Goal: Feedback & Contribution: Submit feedback/report problem

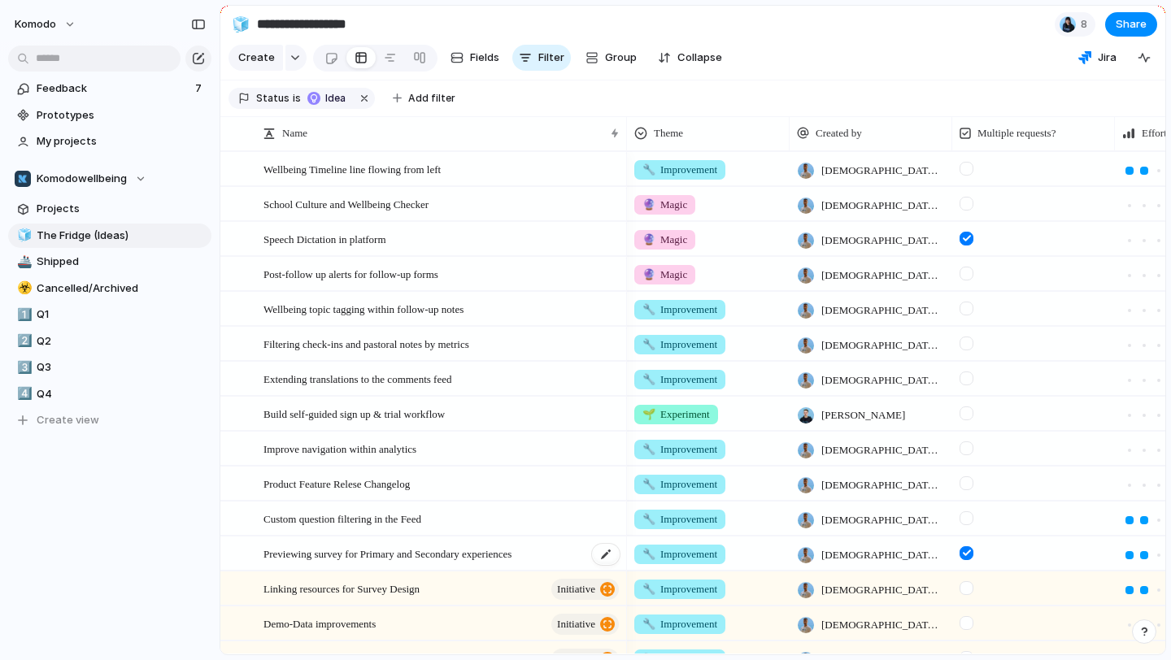
click at [567, 552] on div "Previewing survey for Primary and Secondary experiences" at bounding box center [442, 553] width 358 height 33
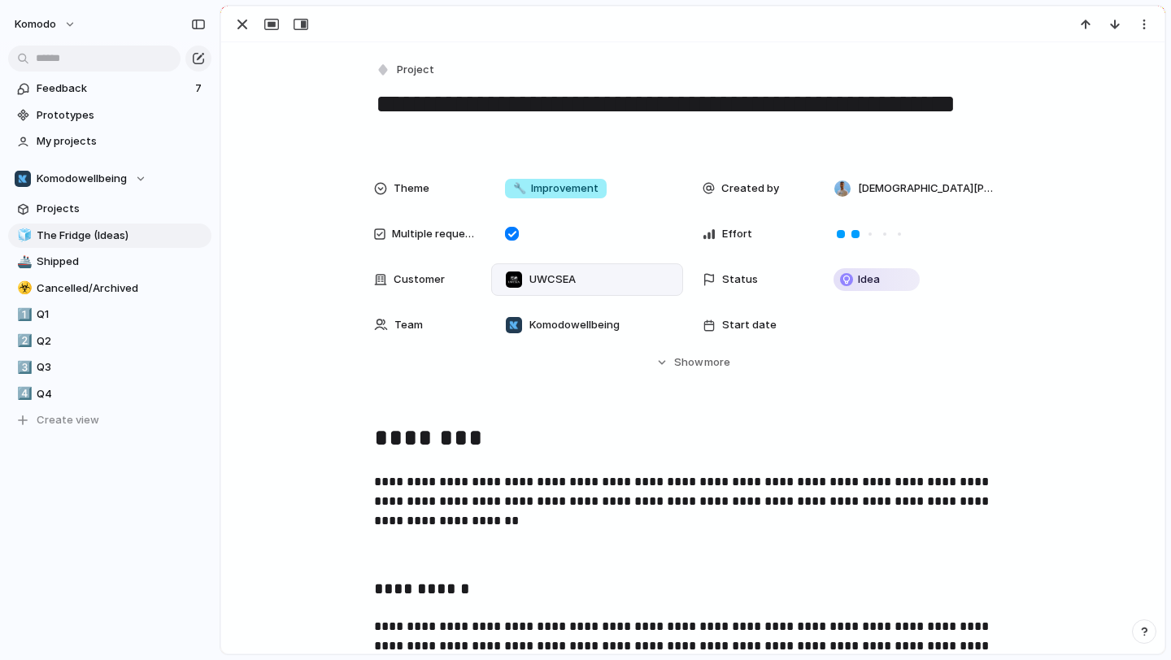
click at [616, 283] on div "UWCSEA" at bounding box center [586, 280] width 177 height 18
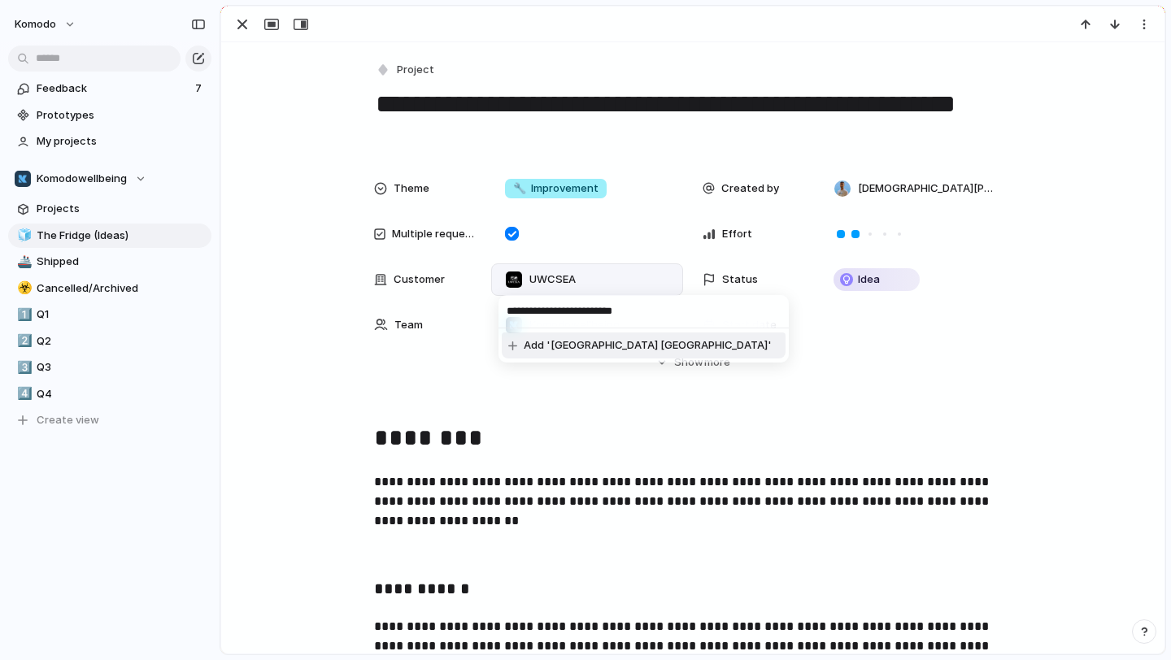
type input "**********"
click at [627, 345] on span "Add '[GEOGRAPHIC_DATA] [GEOGRAPHIC_DATA]'" at bounding box center [648, 345] width 248 height 16
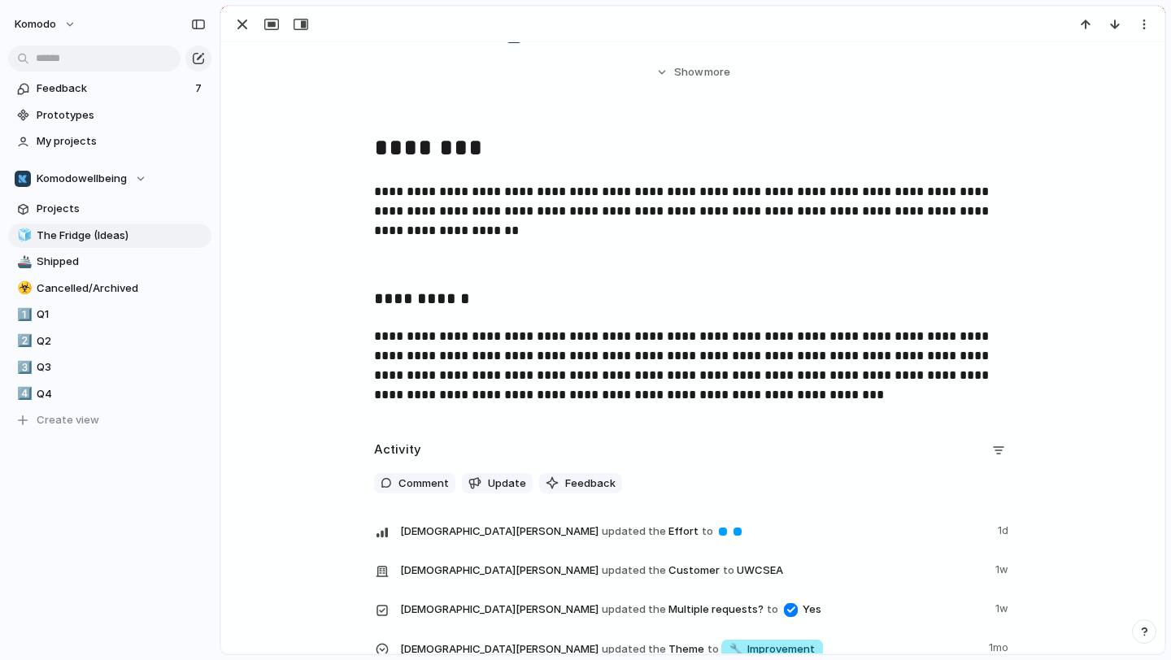
scroll to position [281, 0]
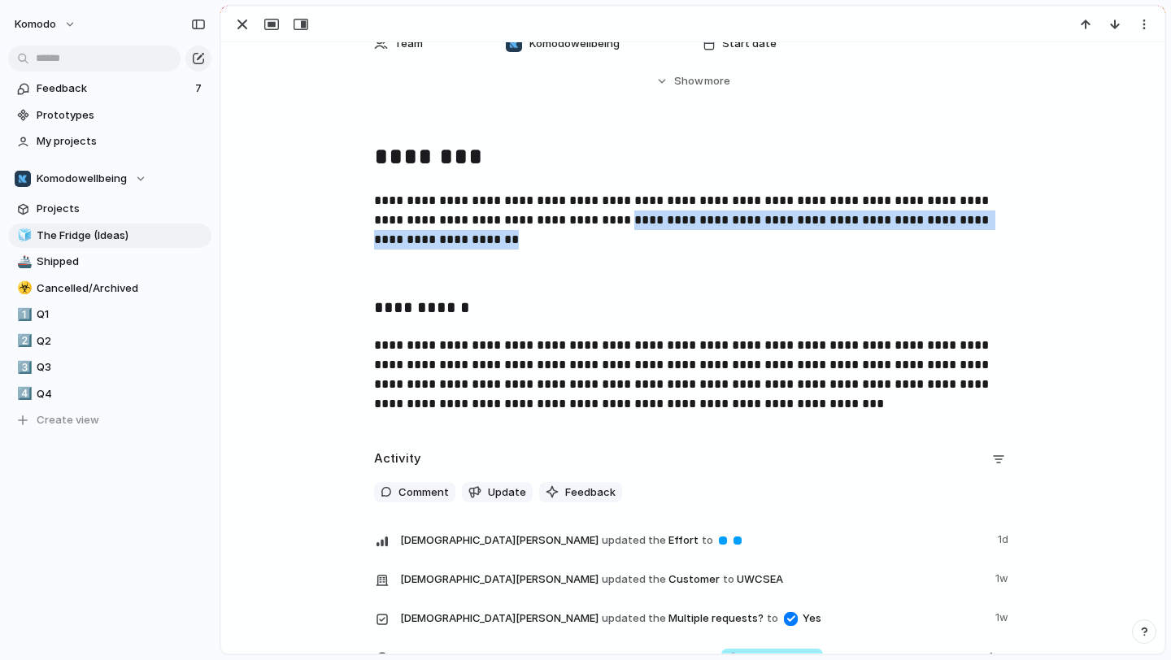
drag, startPoint x: 502, startPoint y: 240, endPoint x: 587, endPoint y: 226, distance: 86.5
click at [587, 226] on p "**********" at bounding box center [692, 220] width 637 height 59
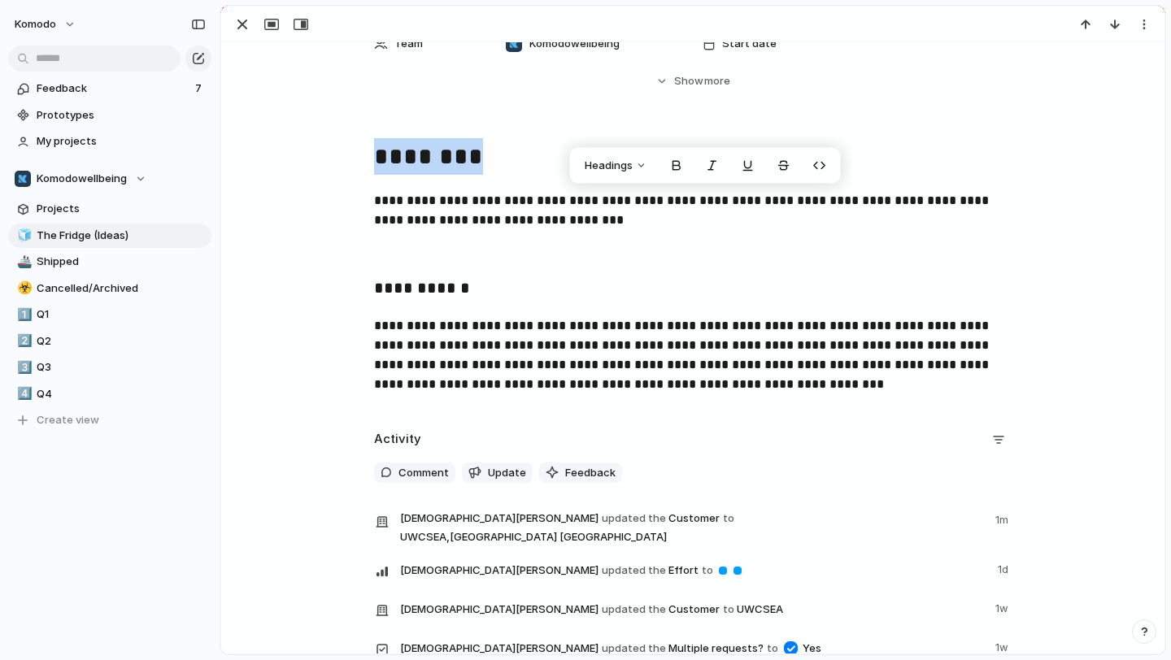
click at [611, 225] on p "**********" at bounding box center [692, 210] width 637 height 39
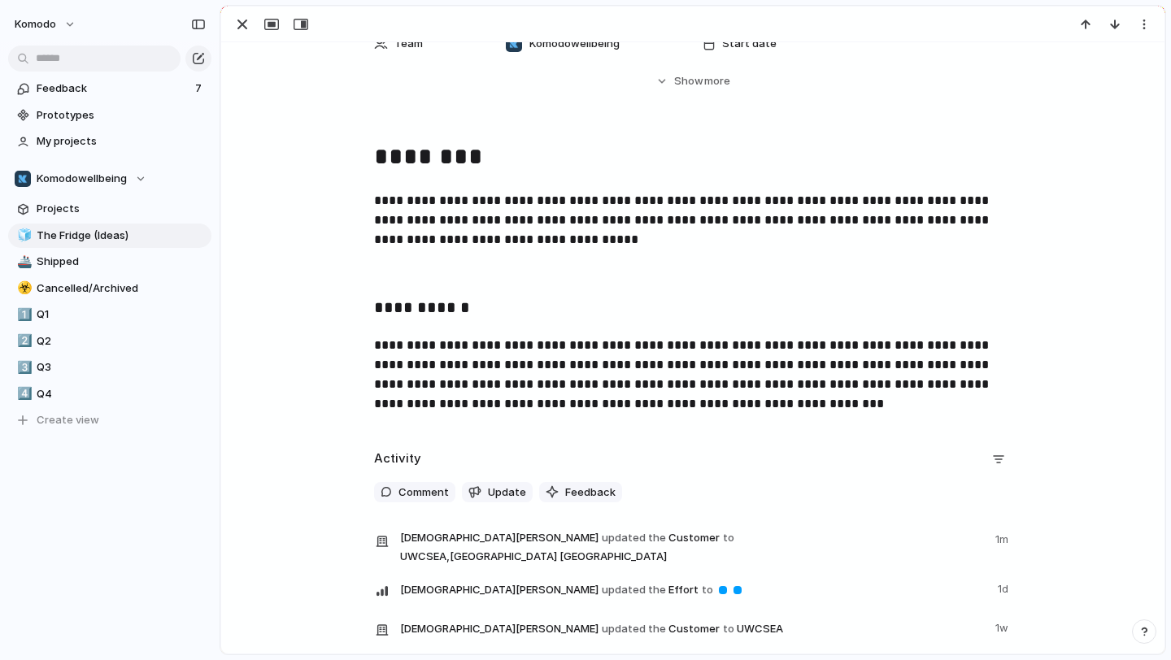
click at [555, 241] on p "**********" at bounding box center [692, 220] width 637 height 59
click at [241, 28] on div "button" at bounding box center [242, 25] width 20 height 20
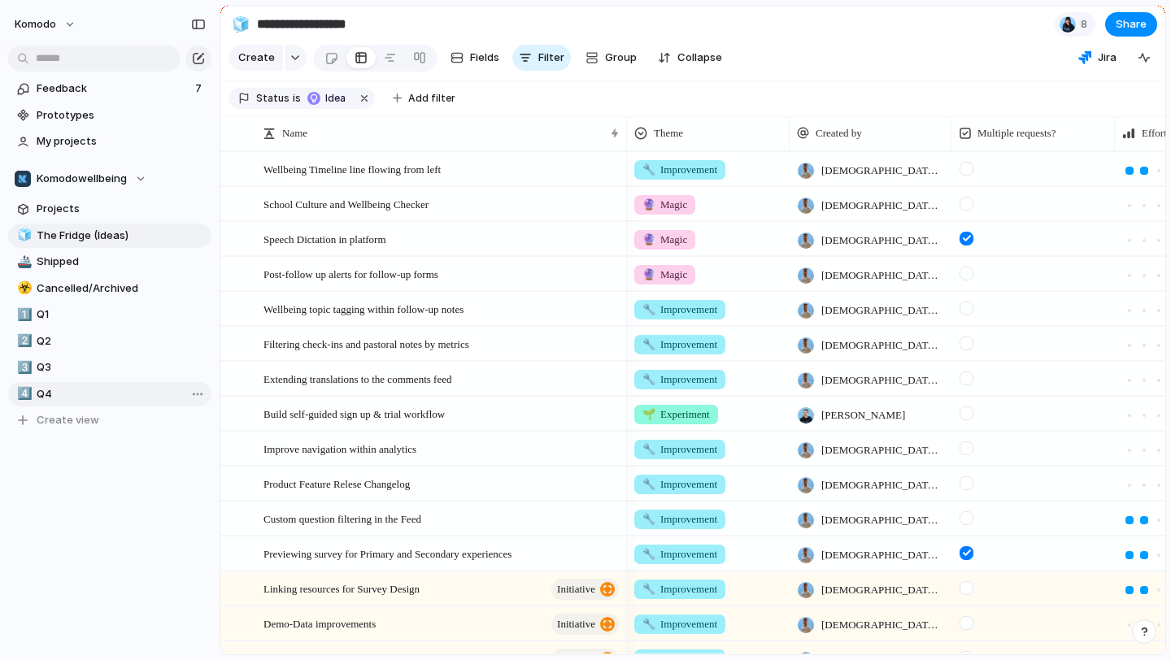
click at [44, 399] on span "Q4" at bounding box center [121, 394] width 169 height 16
type input "**"
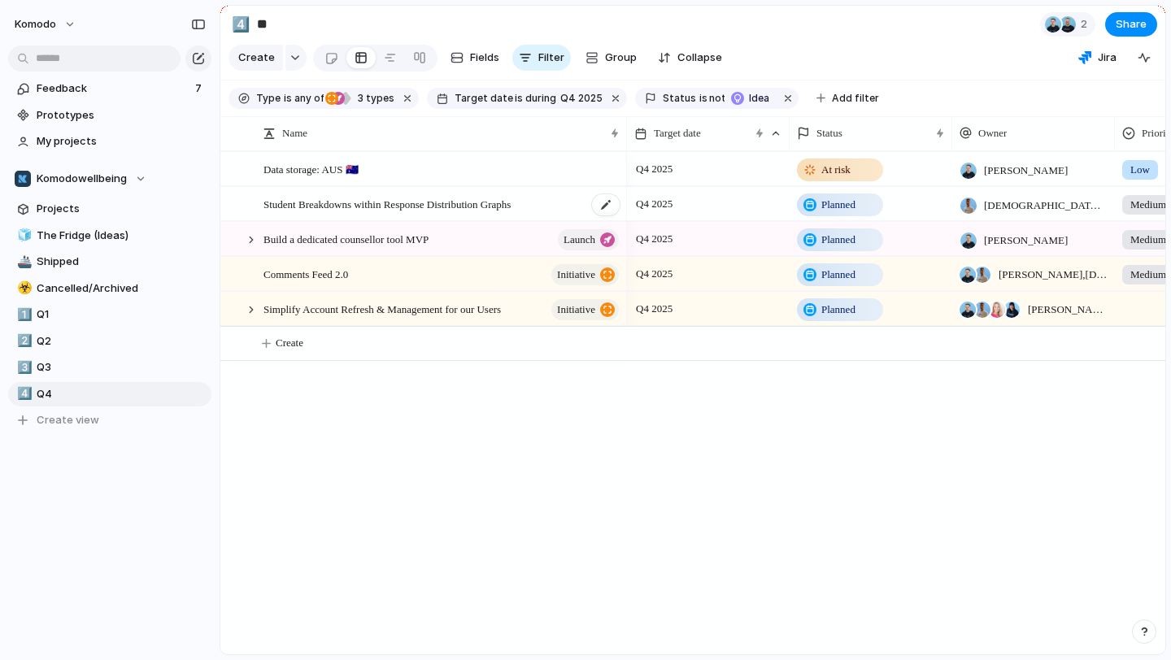
click at [560, 198] on div "Student Breakdowns within Response Distribution Graphs" at bounding box center [442, 204] width 358 height 33
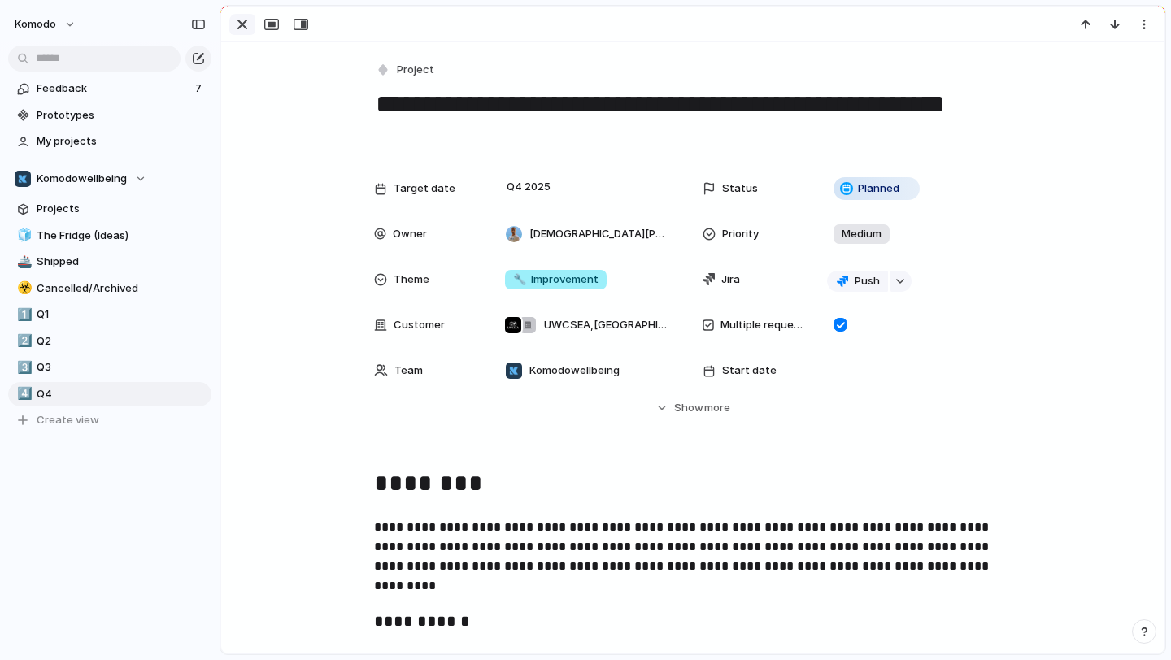
click at [236, 18] on div "button" at bounding box center [242, 25] width 20 height 20
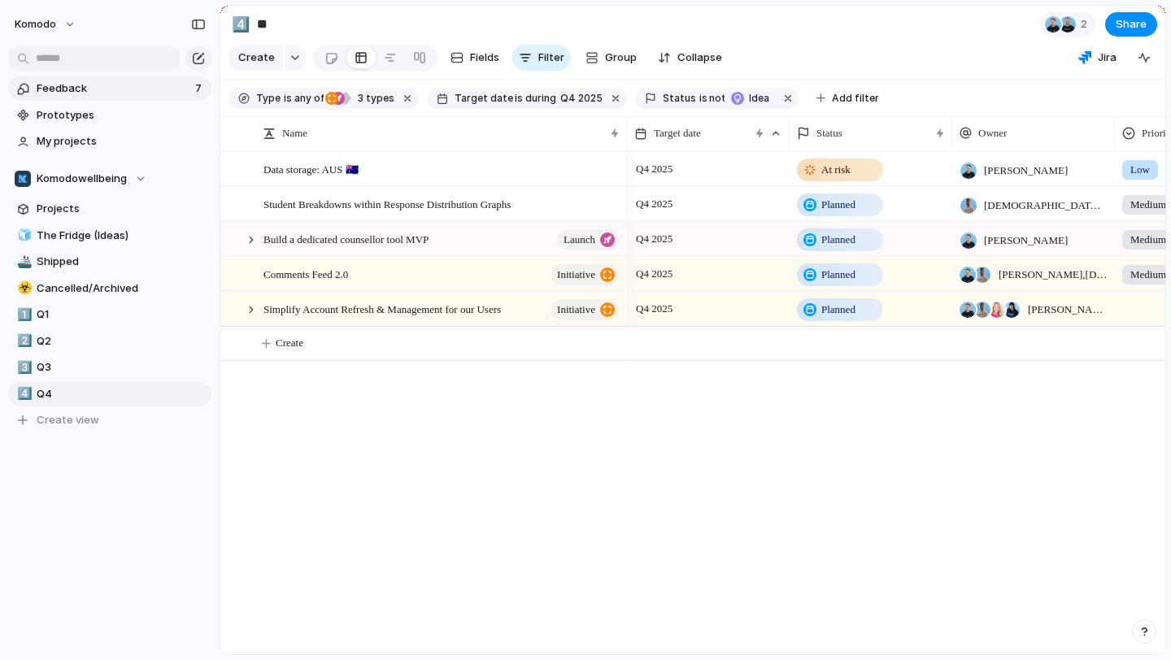
click at [145, 92] on span "Feedback" at bounding box center [114, 88] width 154 height 16
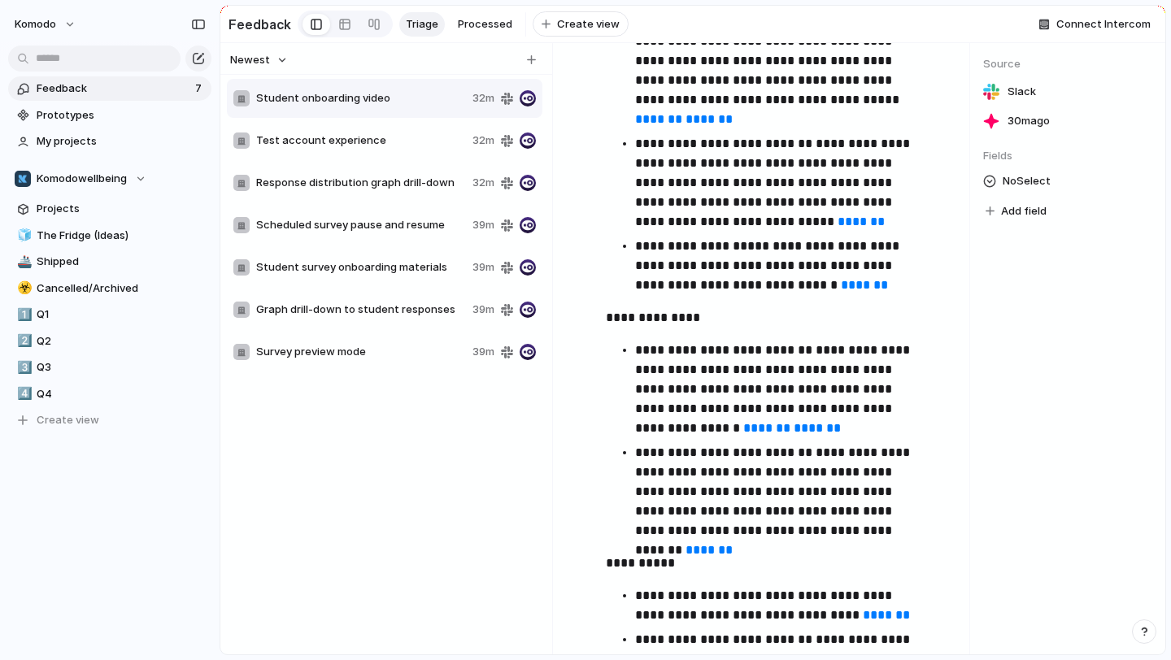
scroll to position [2197, 0]
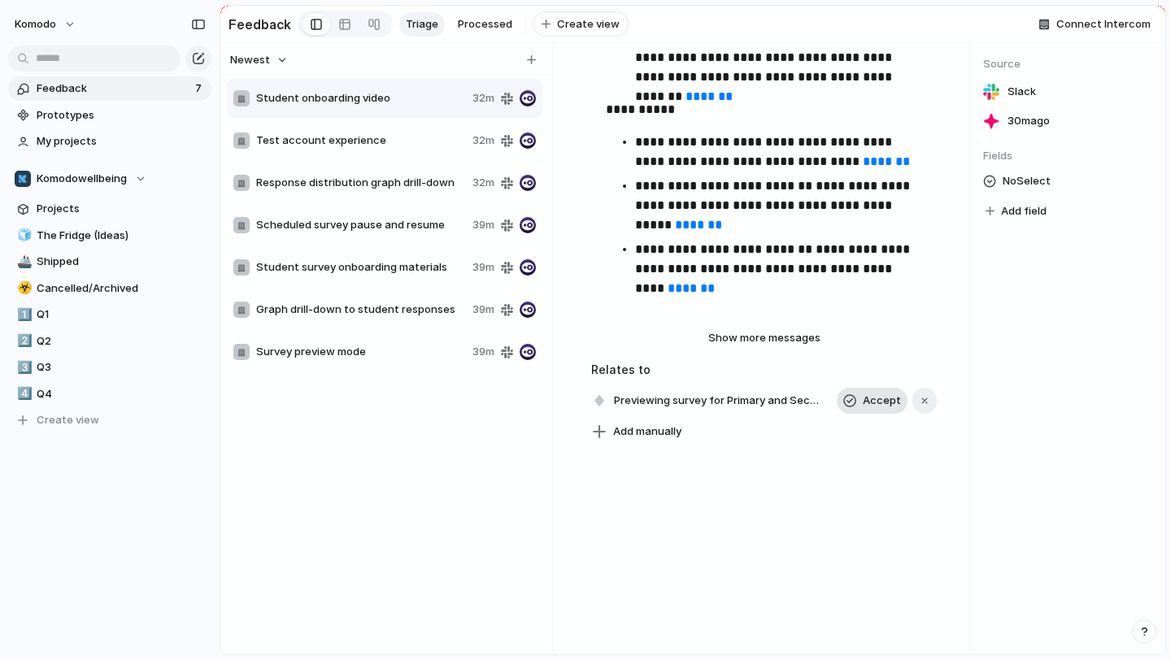
click at [877, 401] on span "Accept" at bounding box center [882, 401] width 38 height 16
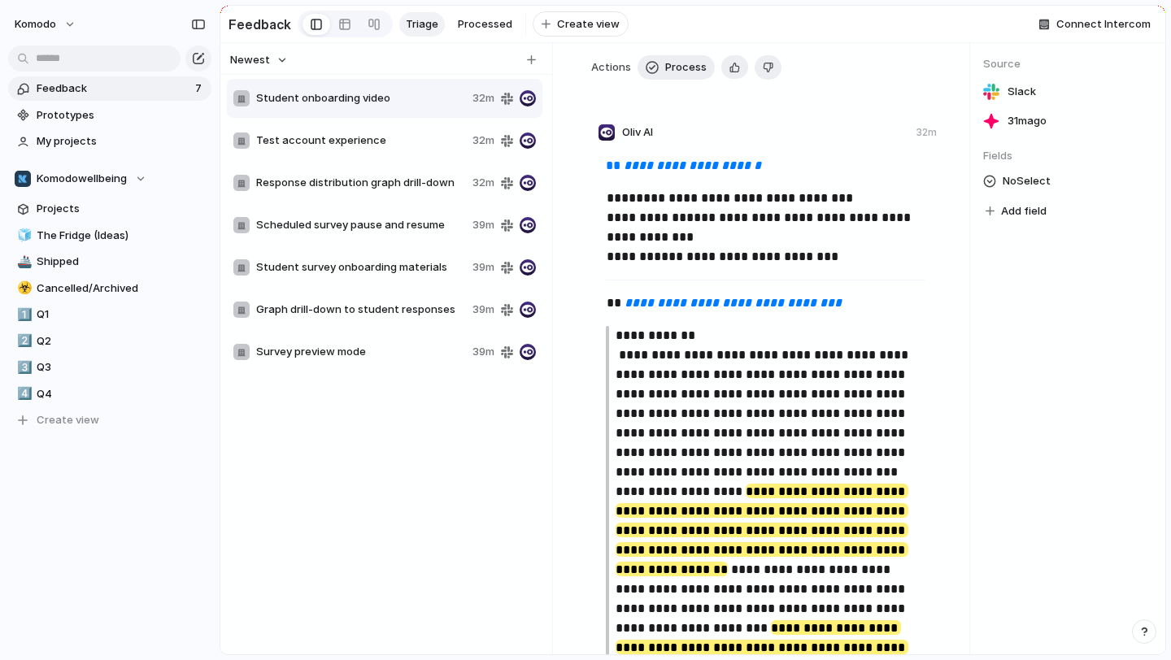
scroll to position [0, 0]
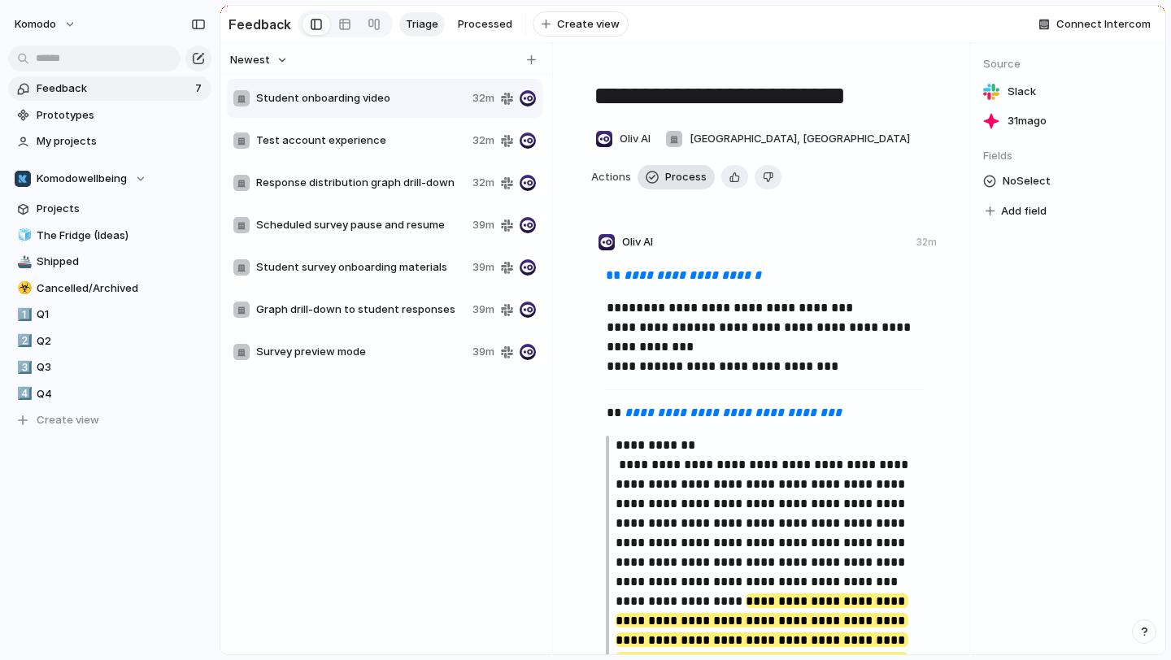
click at [676, 174] on span "Process" at bounding box center [685, 177] width 41 height 16
type textarea "**********"
click at [467, 15] on link "Processed" at bounding box center [484, 24] width 67 height 24
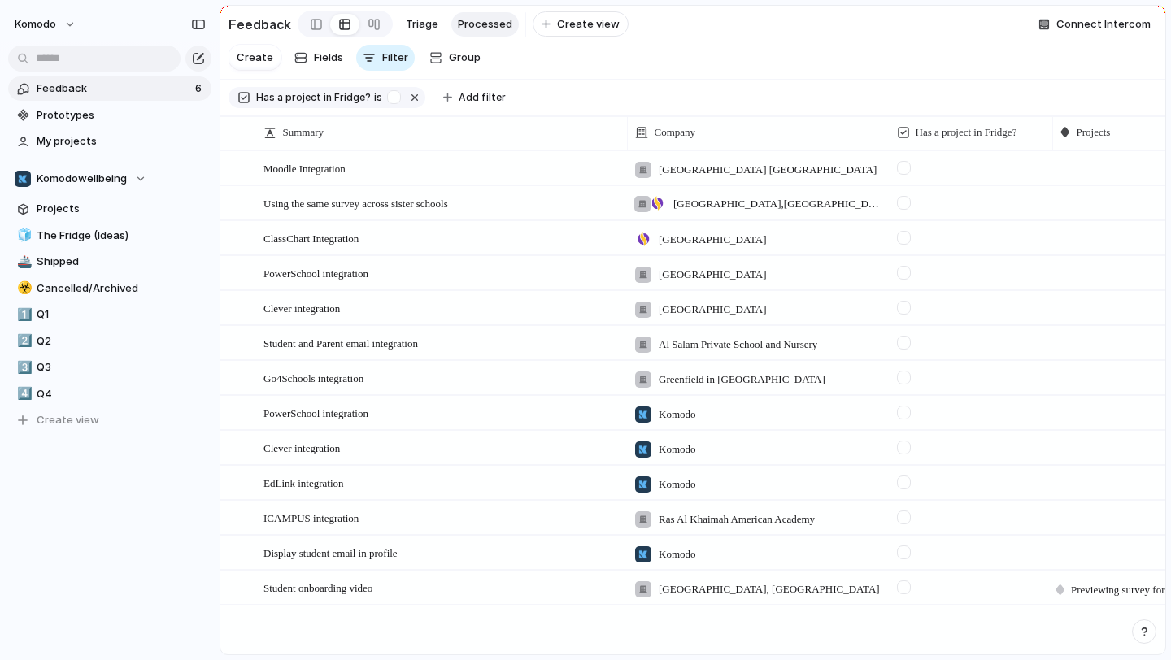
scroll to position [0, 91]
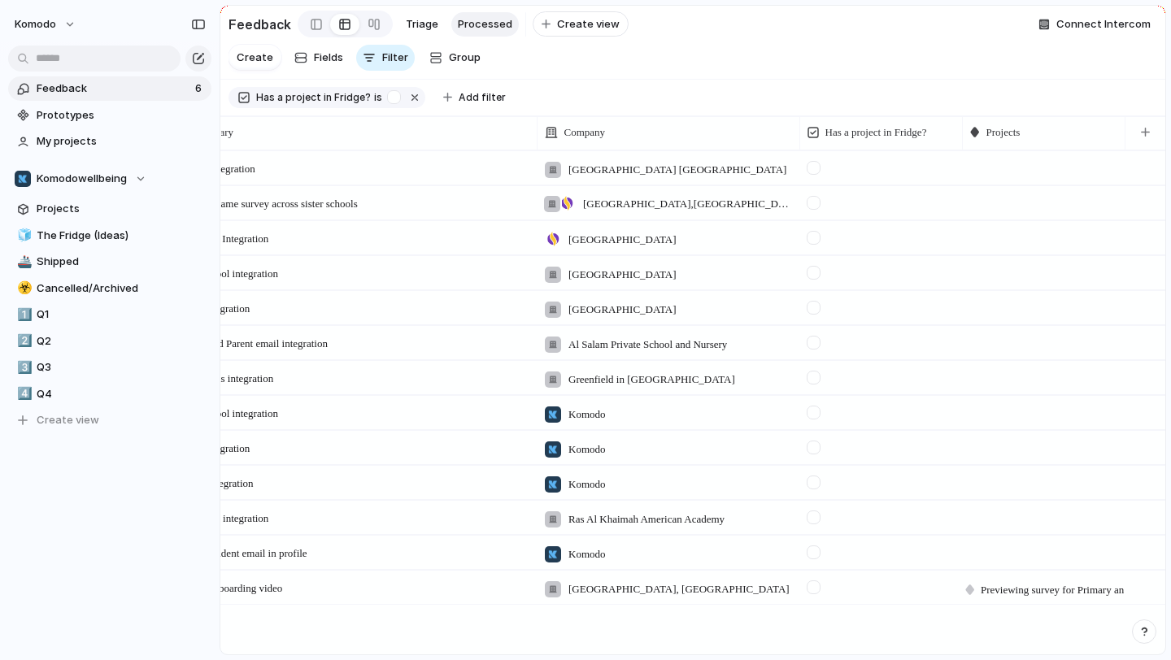
click at [815, 587] on div at bounding box center [813, 587] width 14 height 14
click at [387, 96] on div "button" at bounding box center [394, 97] width 14 height 14
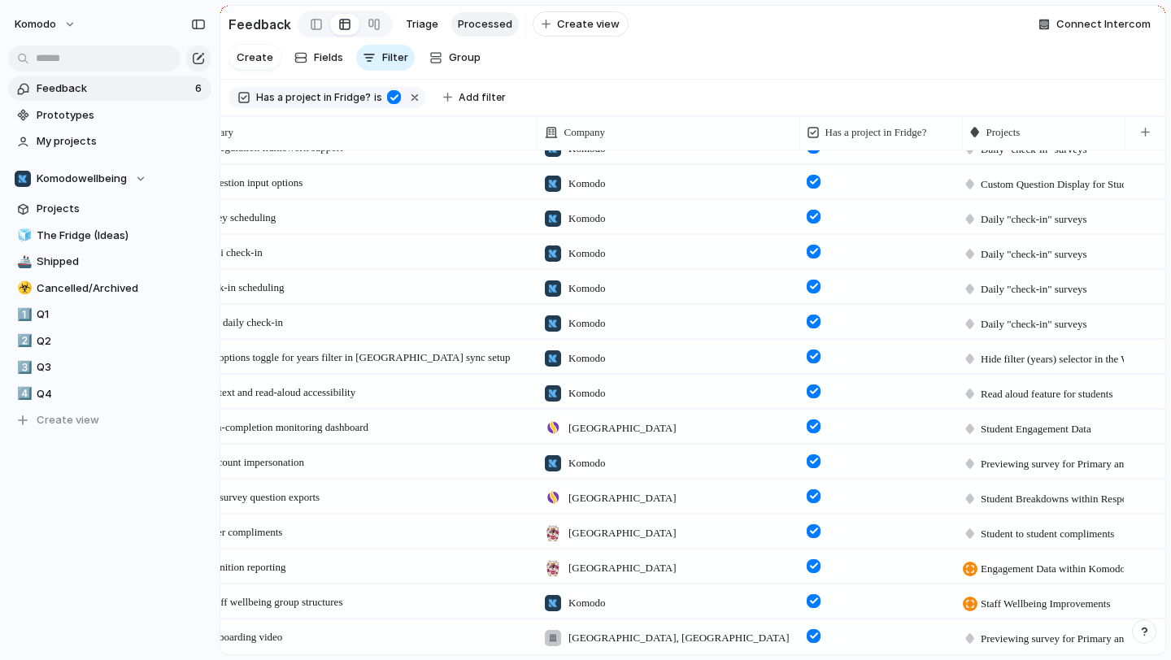
scroll to position [0, 0]
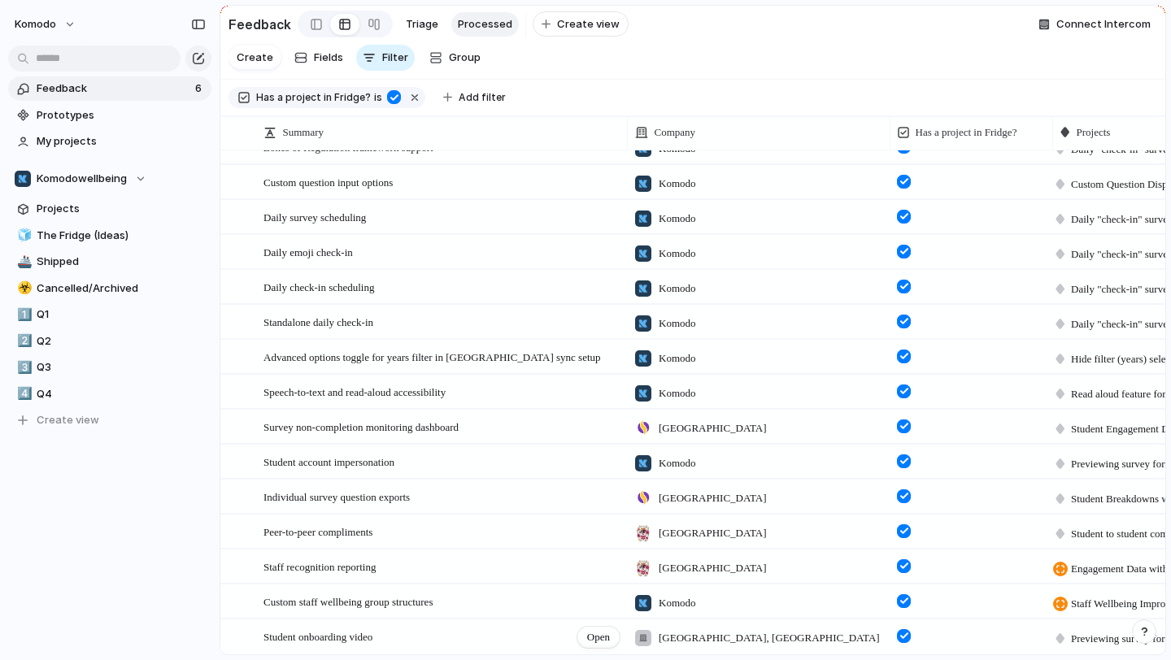
click at [406, 638] on div "Student onboarding video Open" at bounding box center [442, 637] width 358 height 34
click at [486, 633] on textarea "**********" at bounding box center [439, 636] width 352 height 13
click at [584, 633] on div "Open" at bounding box center [598, 637] width 42 height 21
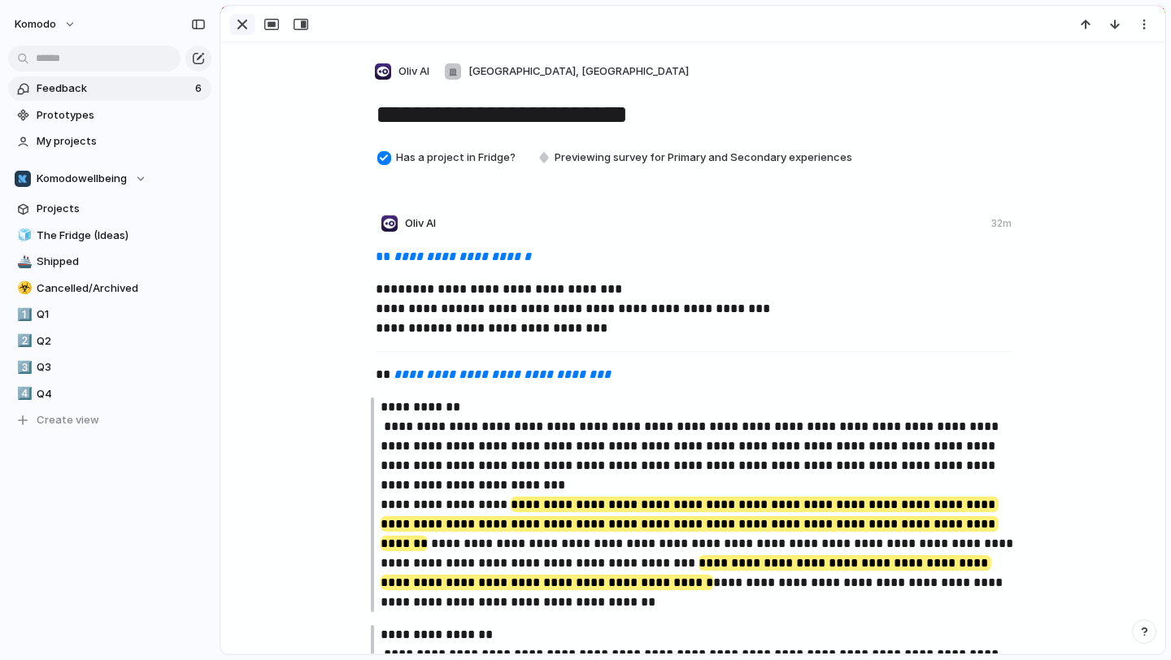
click at [240, 27] on div "button" at bounding box center [242, 25] width 20 height 20
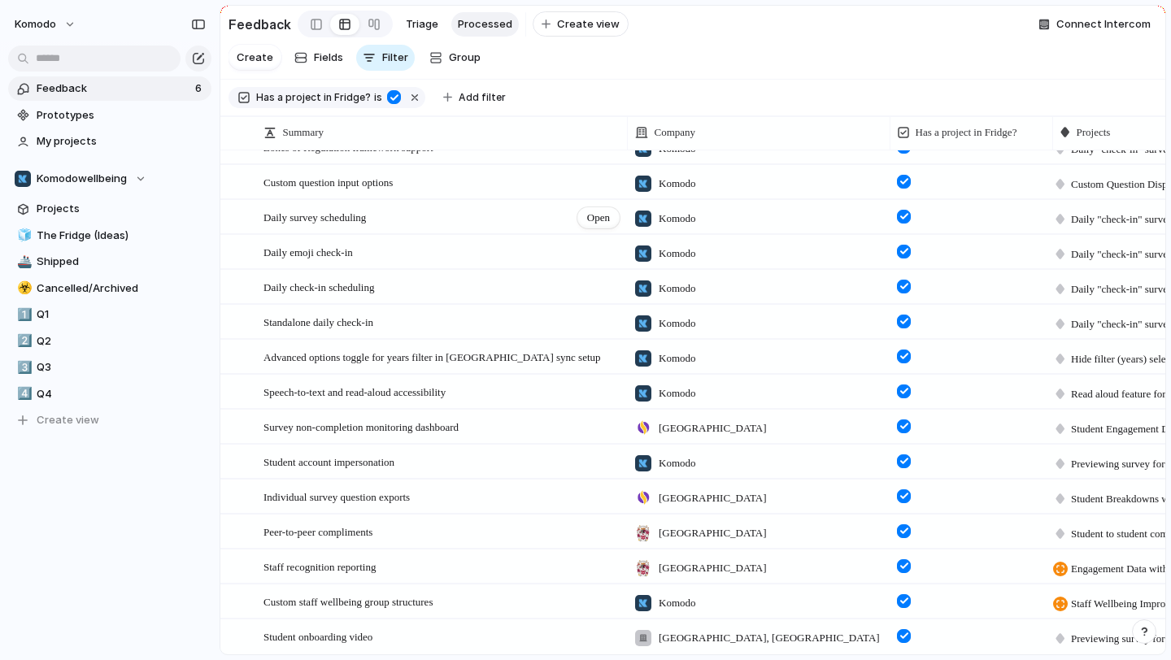
scroll to position [537, 0]
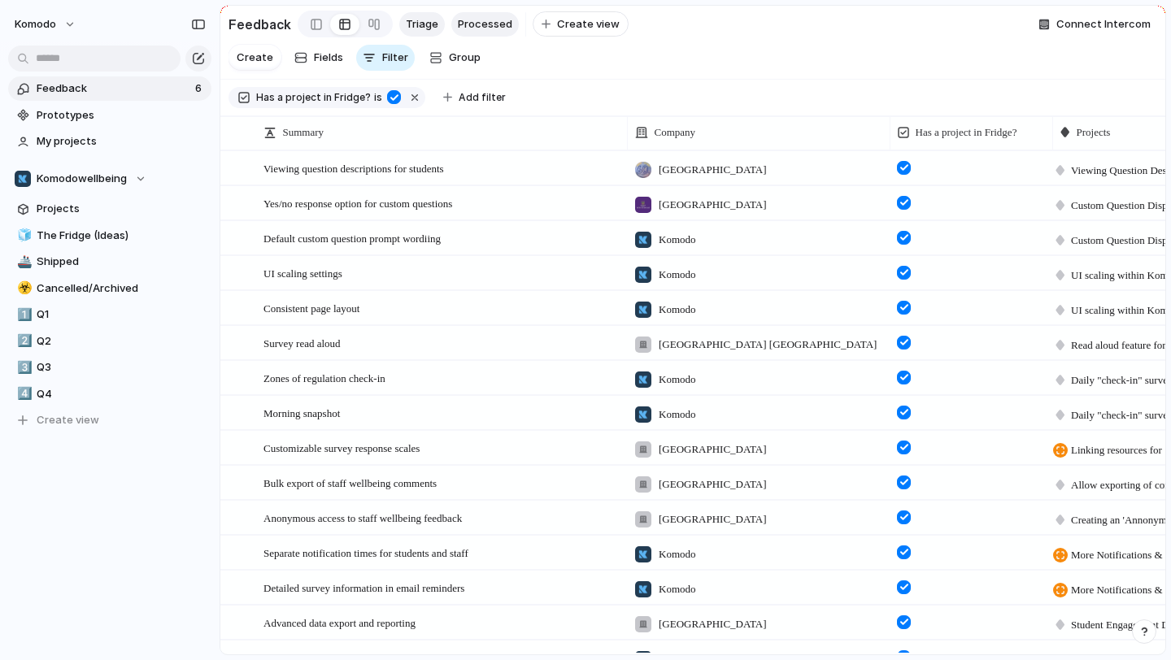
click at [421, 17] on span "Triage" at bounding box center [422, 24] width 33 height 16
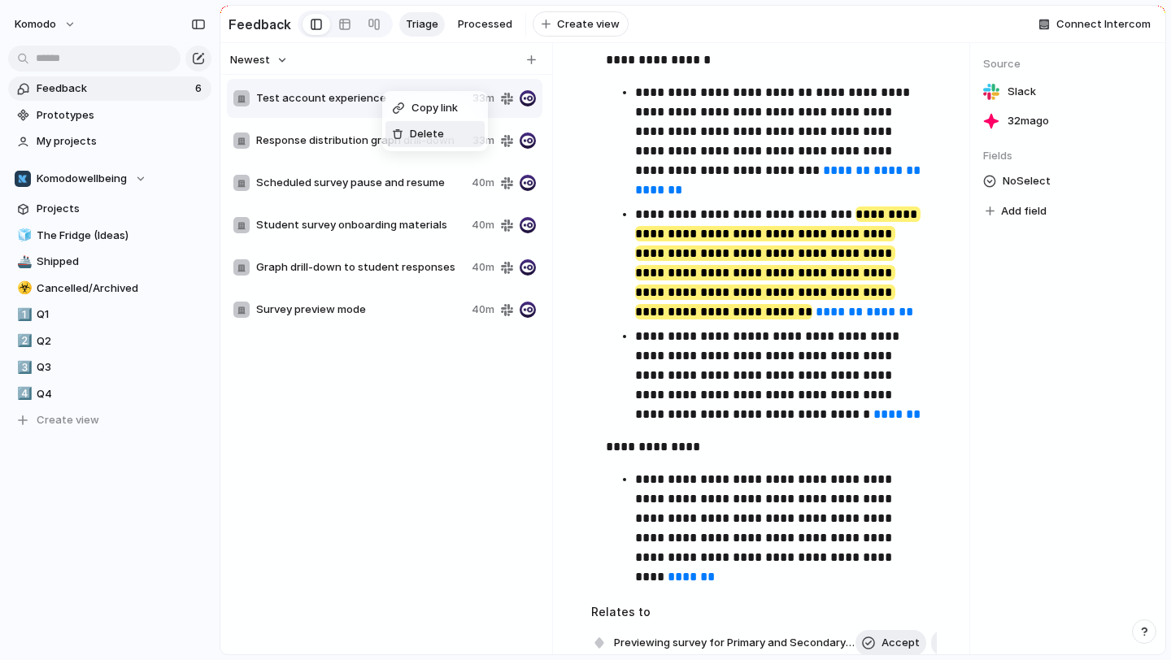
click at [671, 218] on div "Copy link Delete" at bounding box center [585, 330] width 1171 height 660
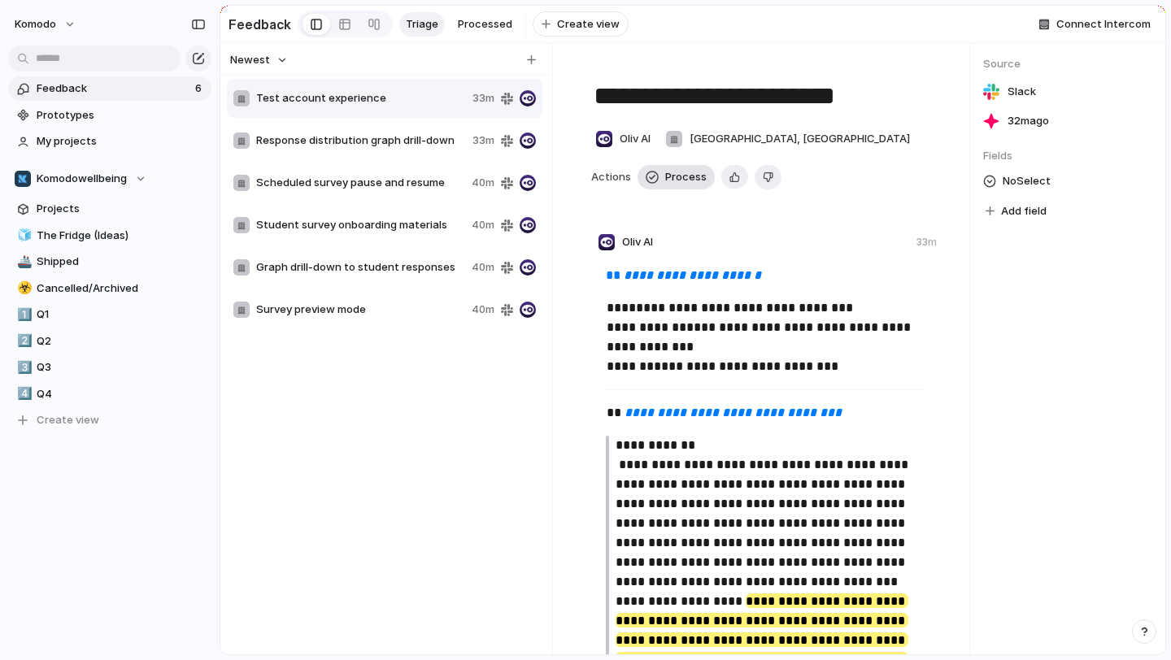
click at [683, 172] on span "Process" at bounding box center [685, 177] width 41 height 16
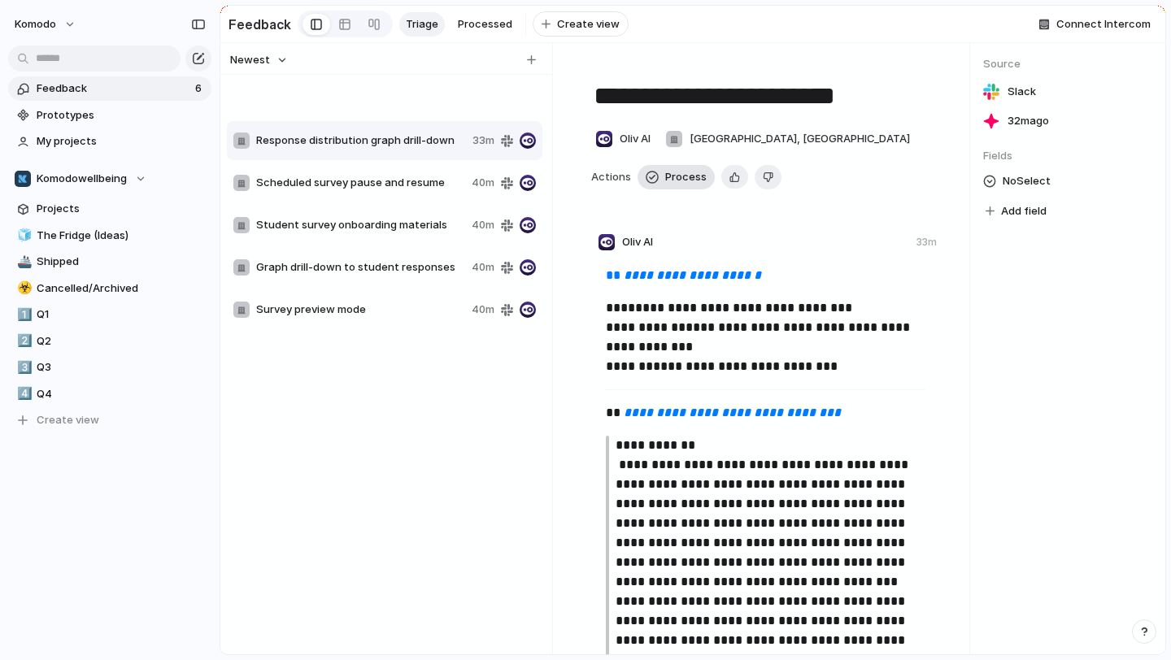
type textarea "**********"
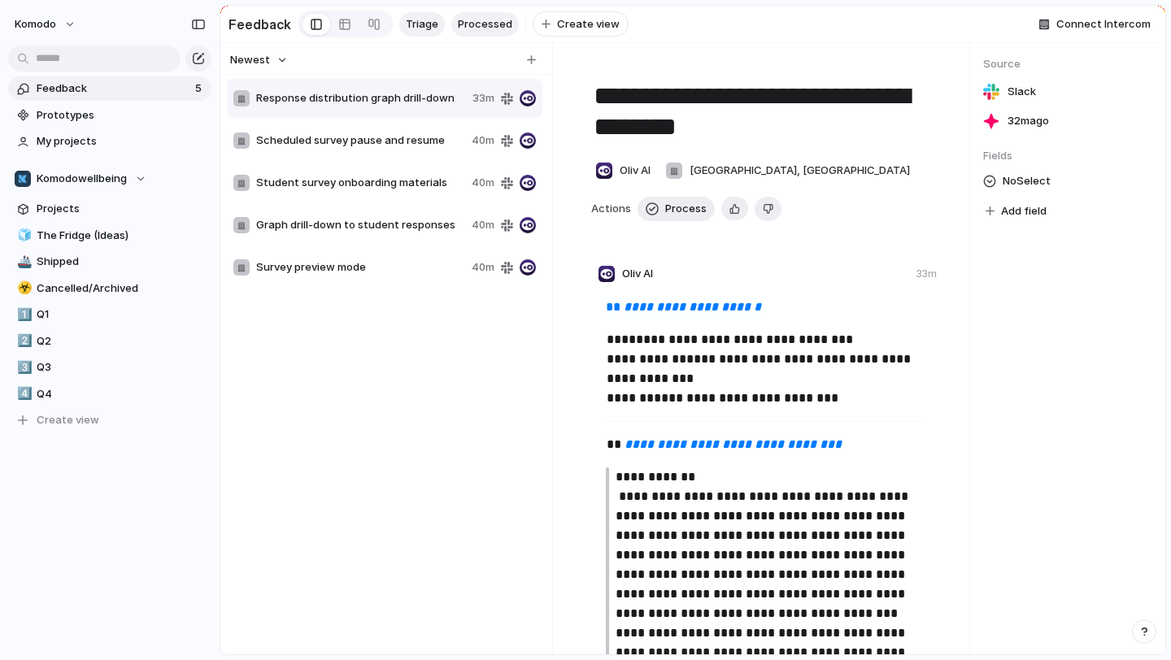
click at [489, 24] on span "Processed" at bounding box center [485, 24] width 54 height 16
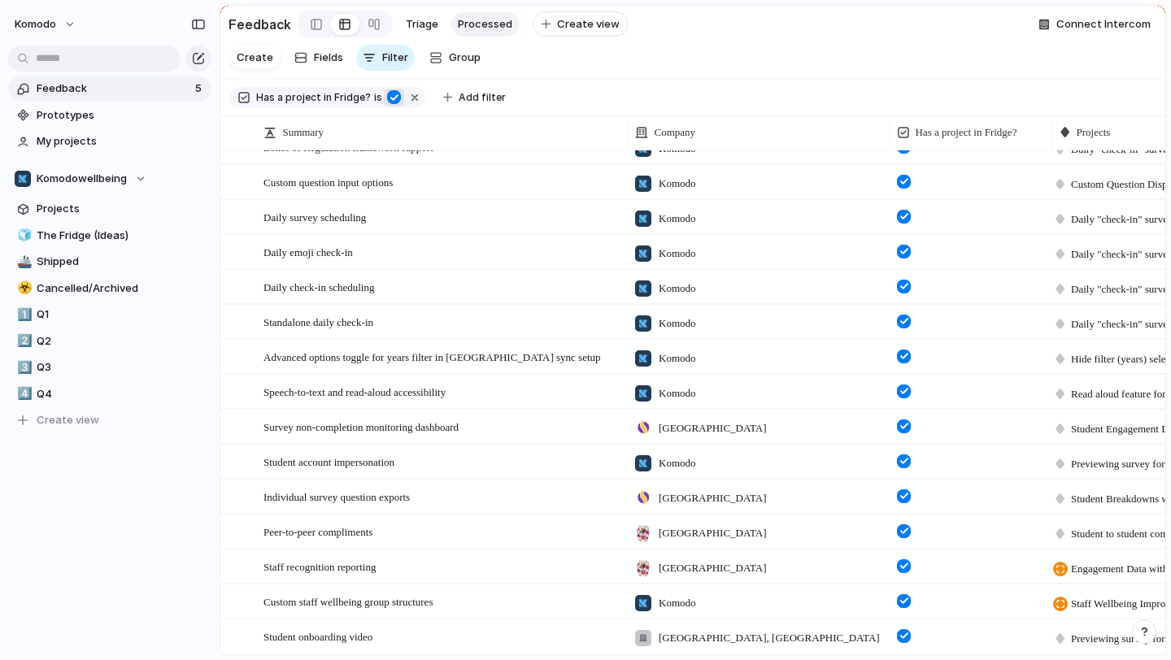
click at [387, 94] on div "button" at bounding box center [394, 97] width 14 height 14
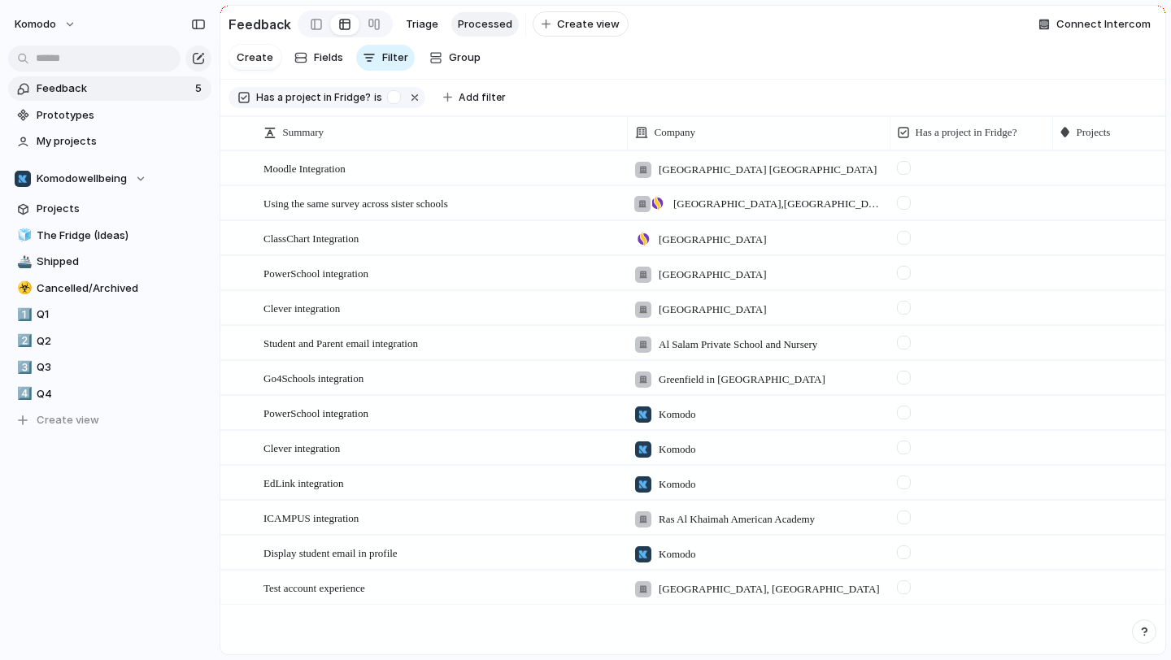
click at [975, 581] on div at bounding box center [970, 582] width 161 height 23
click at [1104, 584] on div at bounding box center [1133, 585] width 161 height 28
type input "****"
click at [1002, 617] on span "Previewing survey for Primary and Secondary experiences" at bounding box center [1027, 612] width 251 height 16
click at [901, 588] on div at bounding box center [904, 587] width 14 height 14
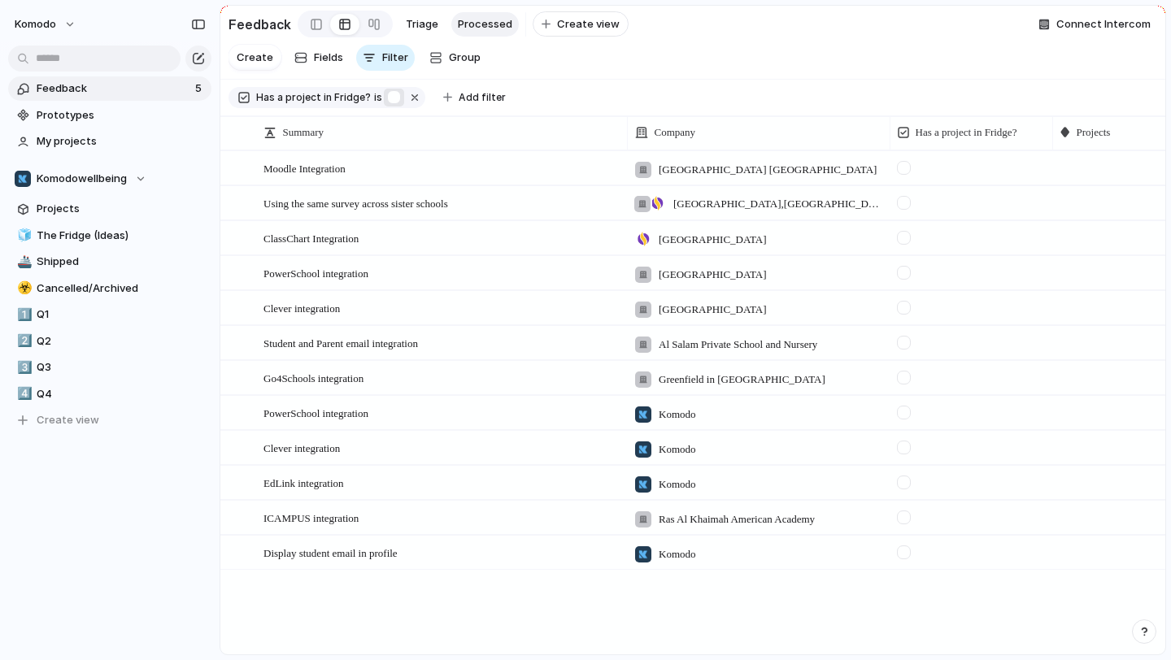
click at [387, 100] on div "button" at bounding box center [394, 97] width 14 height 14
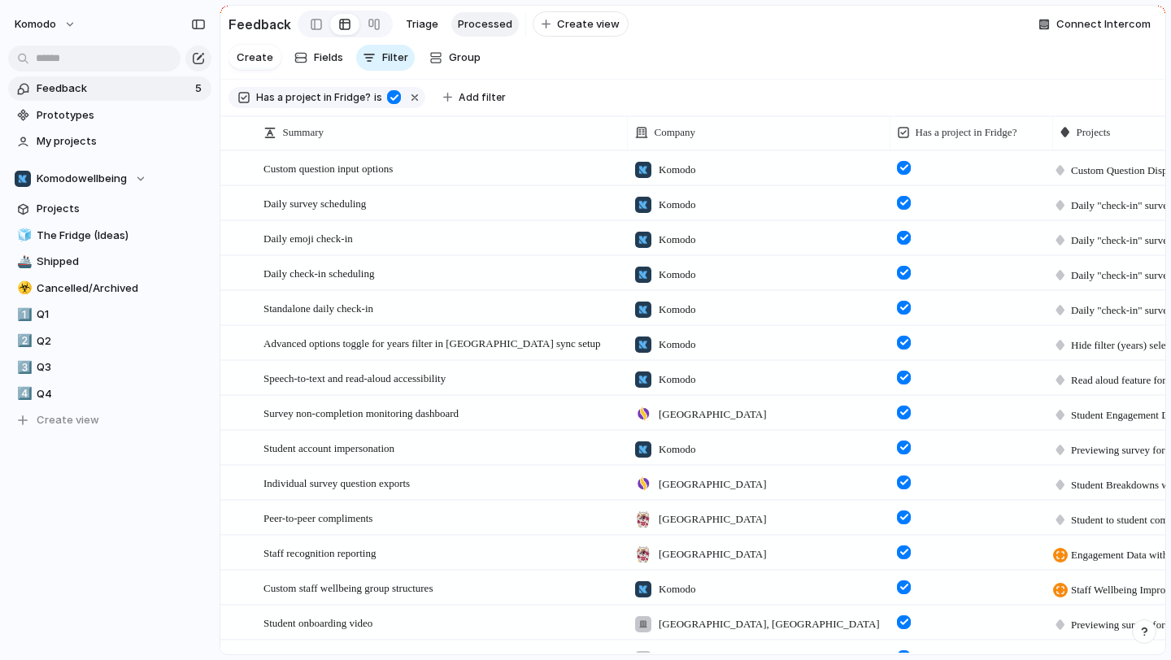
scroll to position [1385, 0]
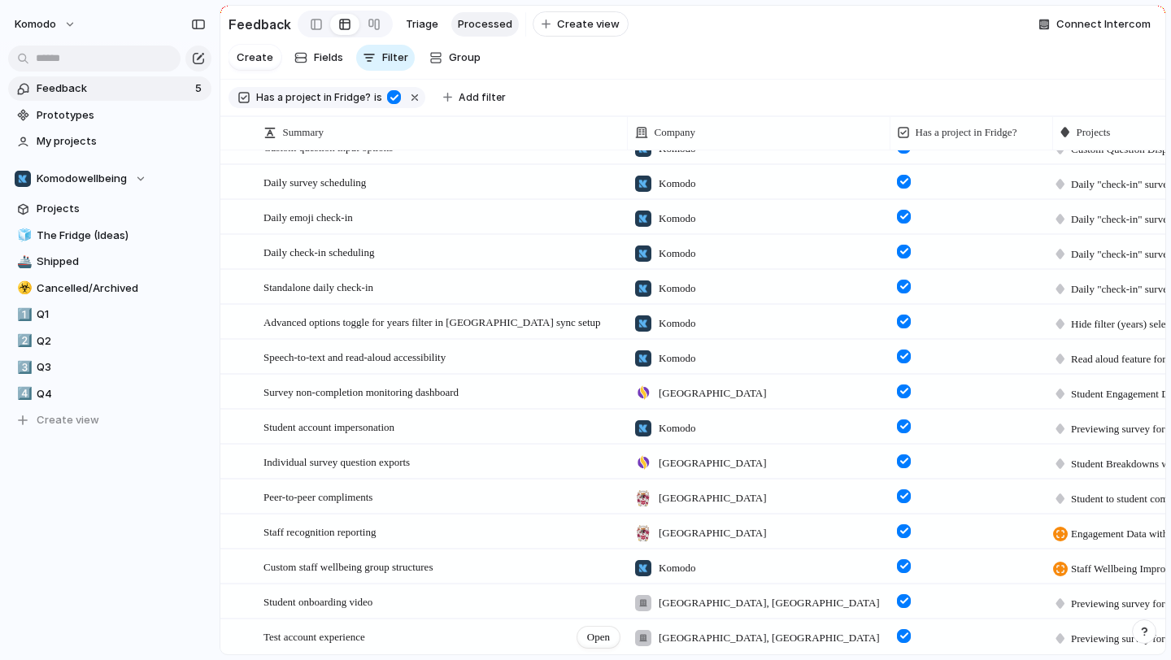
click at [461, 627] on div "Test account experience Open" at bounding box center [442, 637] width 358 height 34
click at [610, 638] on span "Open" at bounding box center [598, 637] width 23 height 16
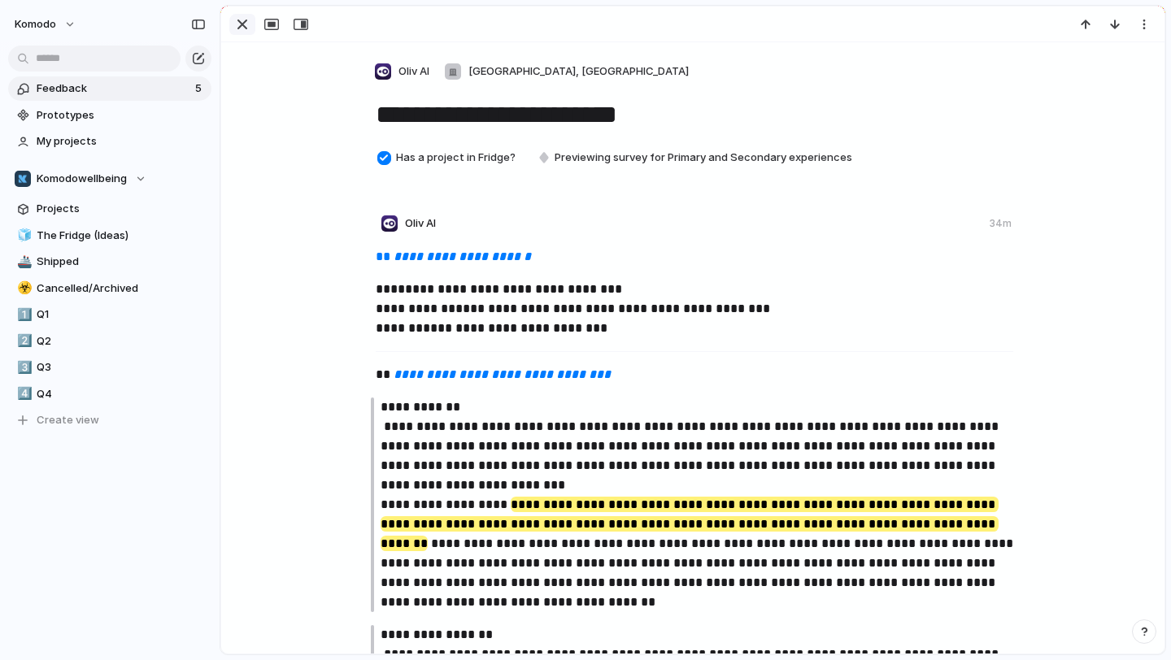
click at [244, 17] on div "button" at bounding box center [242, 25] width 20 height 20
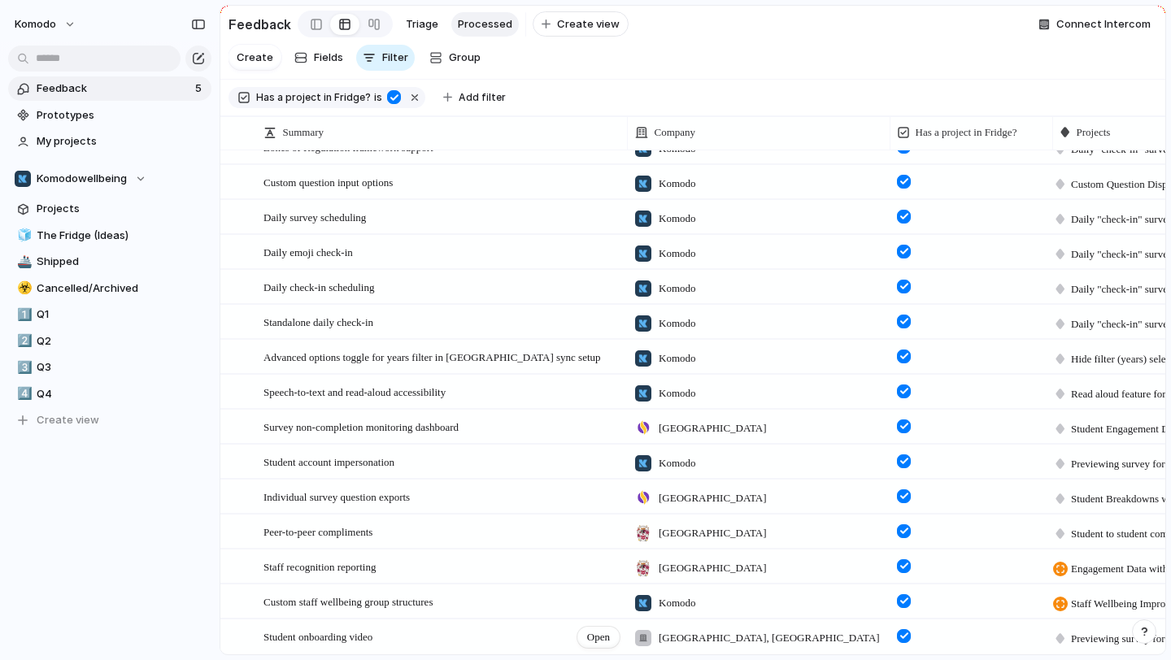
scroll to position [1385, 0]
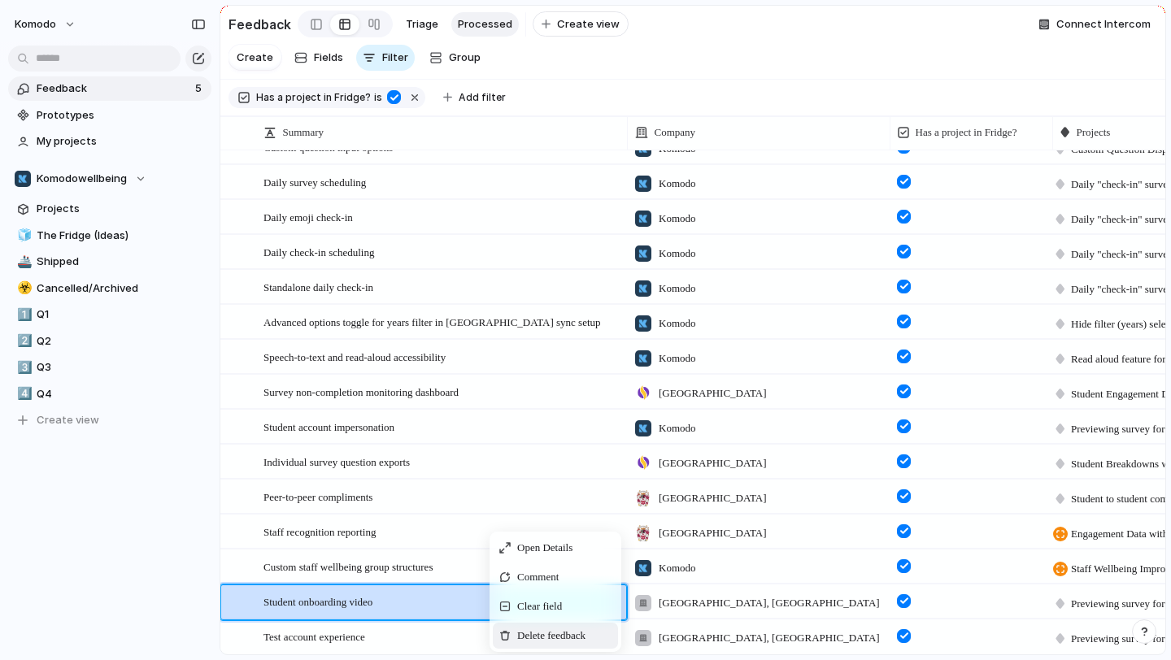
click at [558, 638] on span "Delete feedback" at bounding box center [551, 636] width 68 height 16
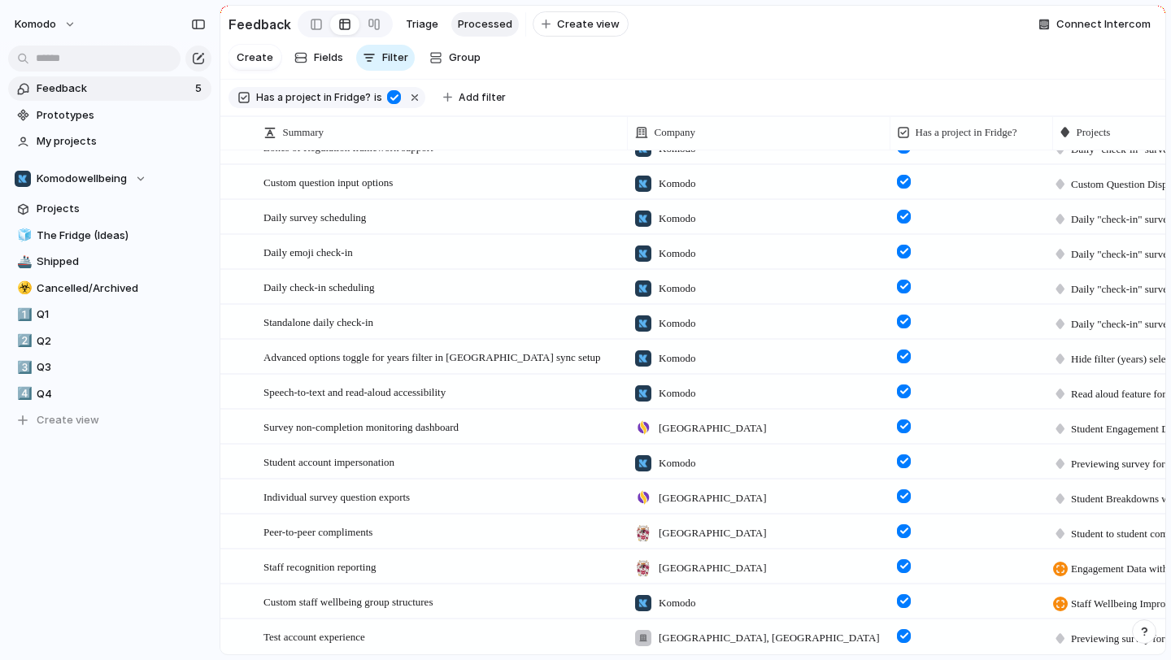
scroll to position [1350, 0]
click at [175, 85] on span "Feedback" at bounding box center [114, 88] width 154 height 16
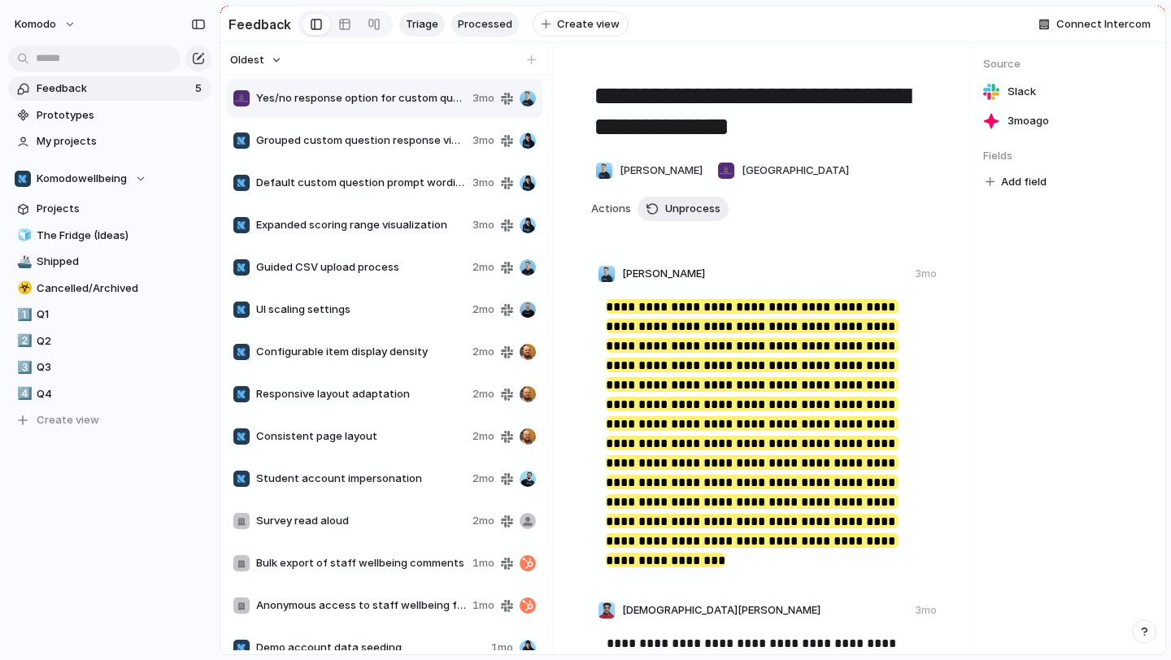
click at [409, 20] on span "Triage" at bounding box center [422, 24] width 33 height 16
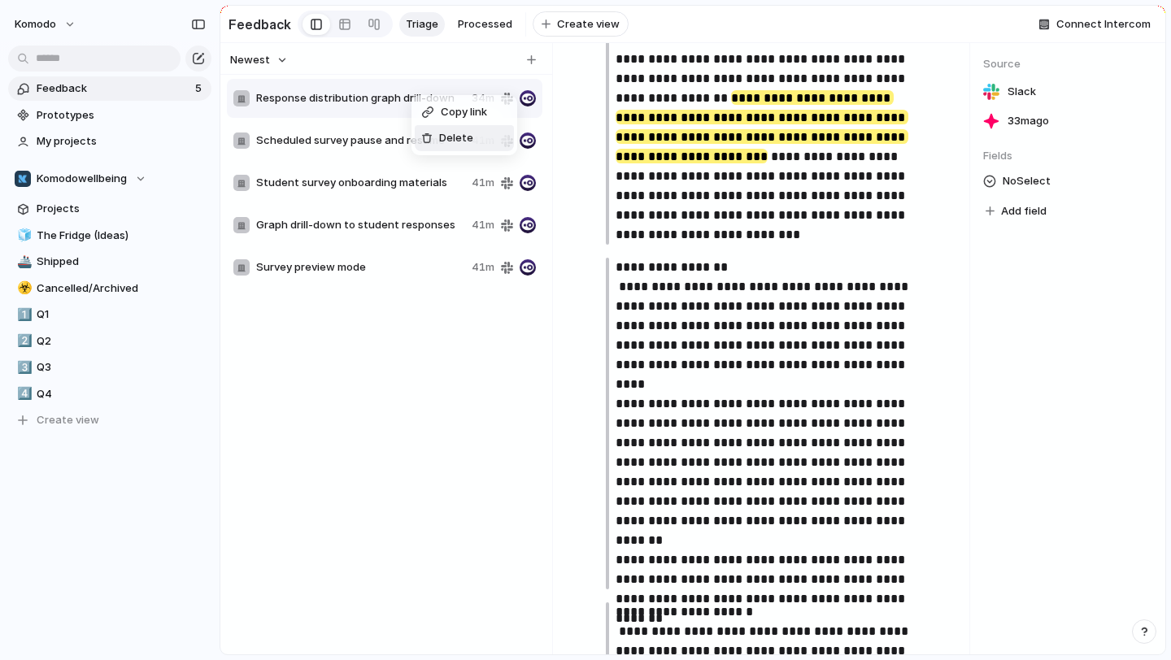
click at [550, 404] on div "Copy link Delete" at bounding box center [585, 330] width 1171 height 660
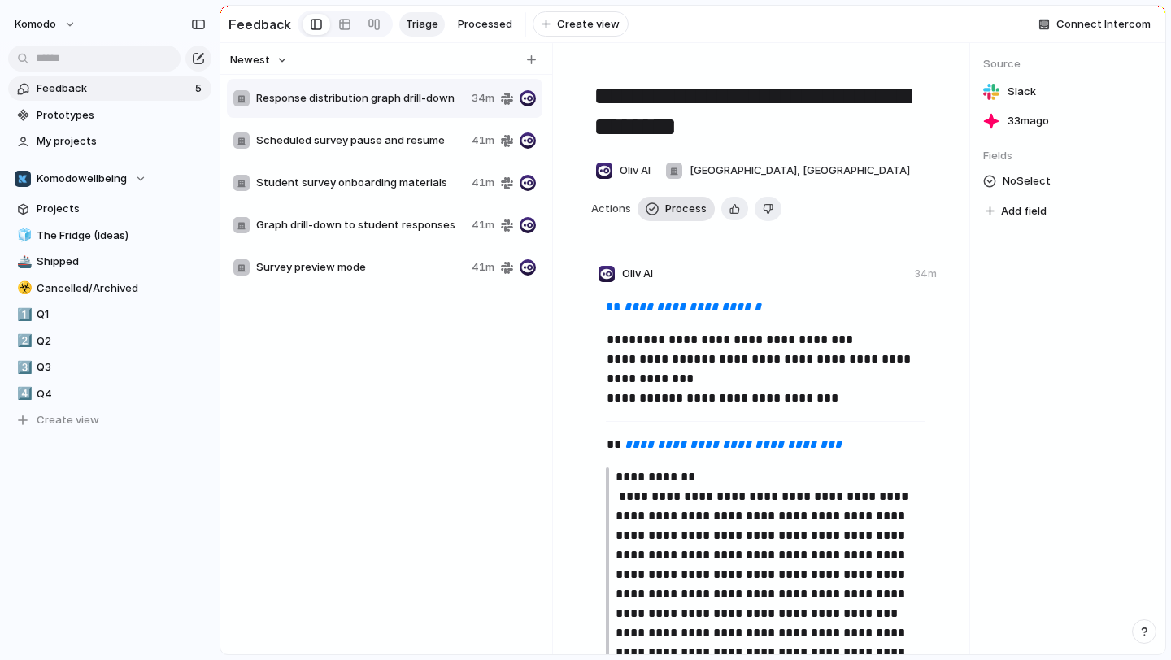
click at [666, 214] on span "Process" at bounding box center [685, 209] width 41 height 16
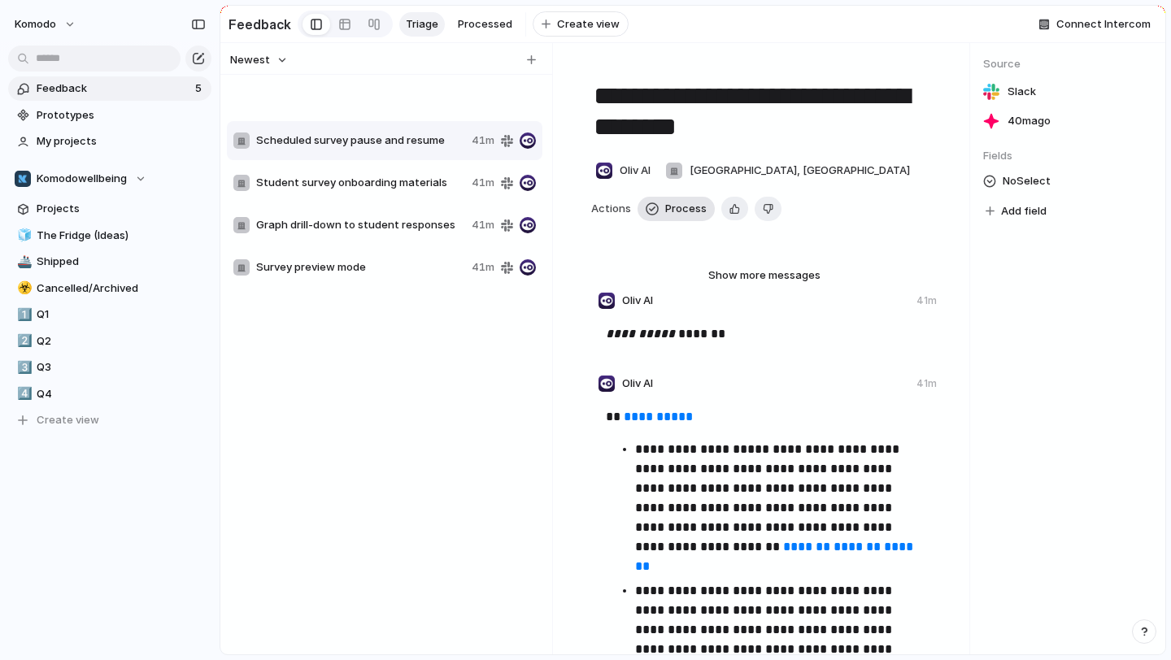
type textarea "**********"
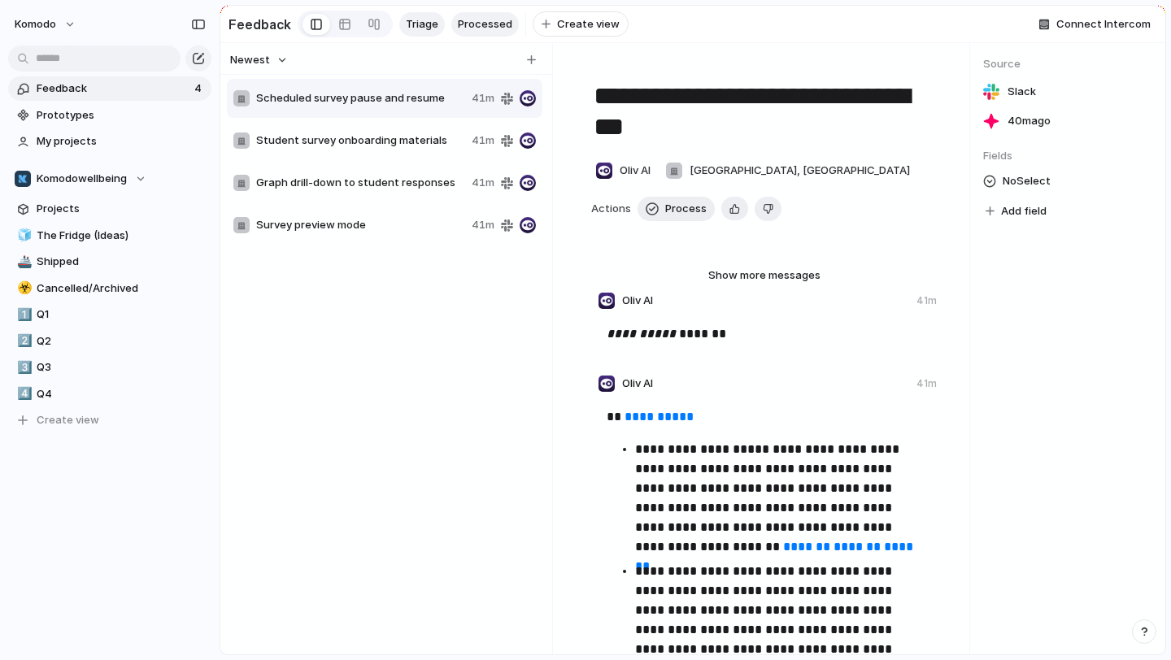
click at [477, 32] on span "Processed" at bounding box center [485, 24] width 54 height 16
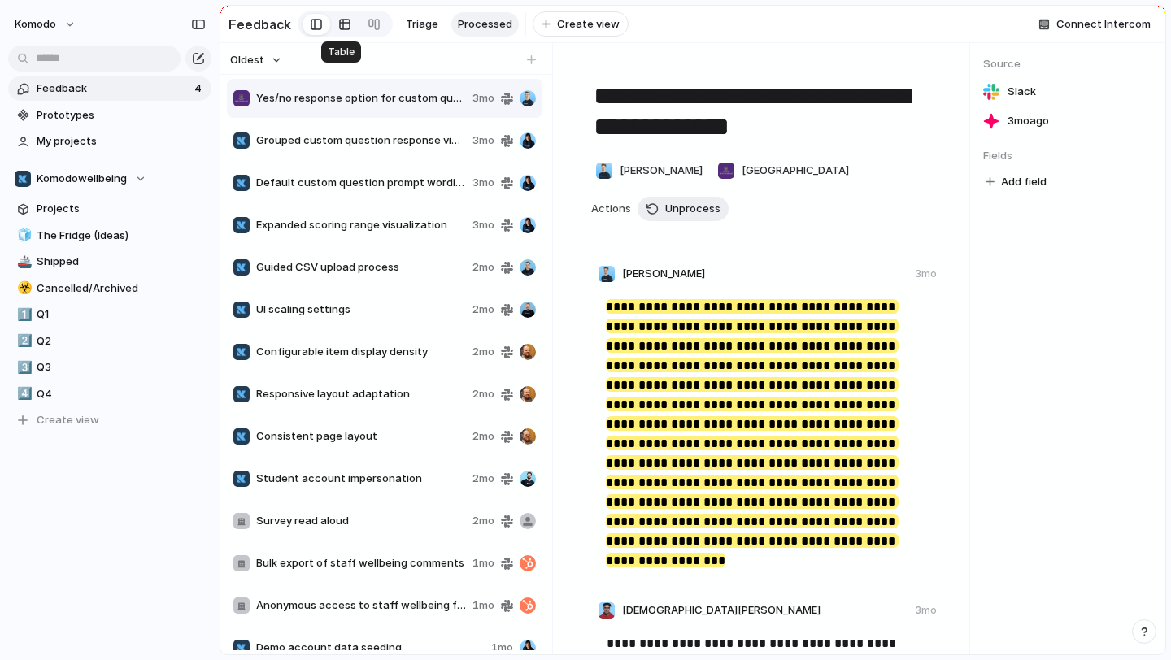
click at [340, 13] on div at bounding box center [344, 24] width 13 height 26
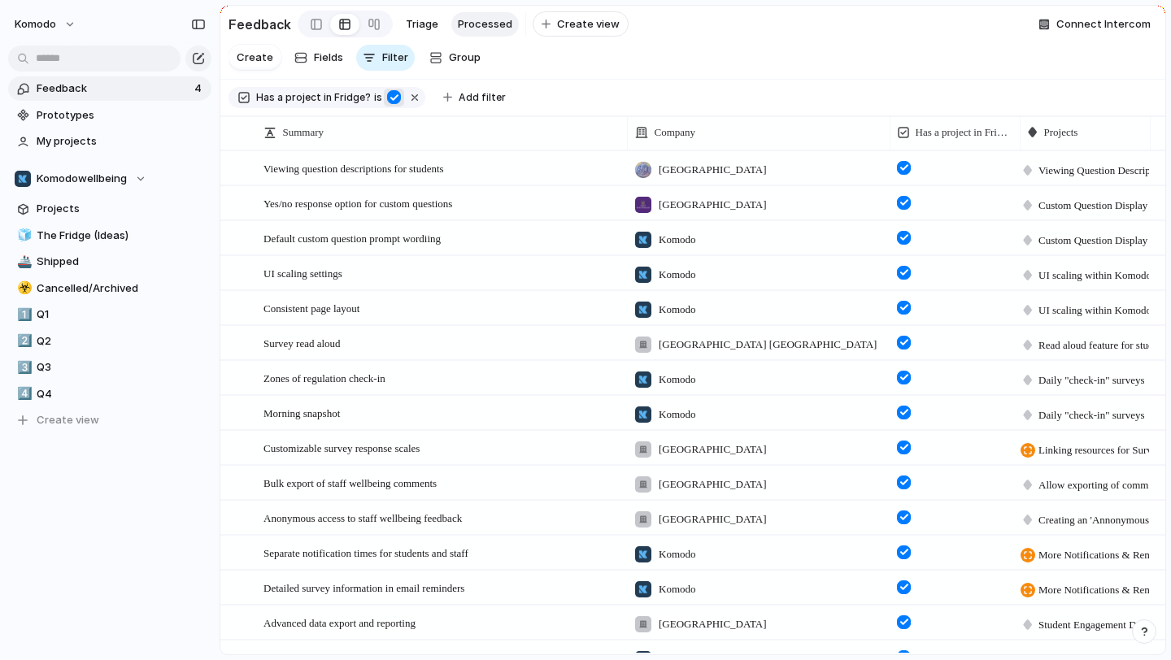
click at [390, 93] on div "button" at bounding box center [394, 97] width 14 height 14
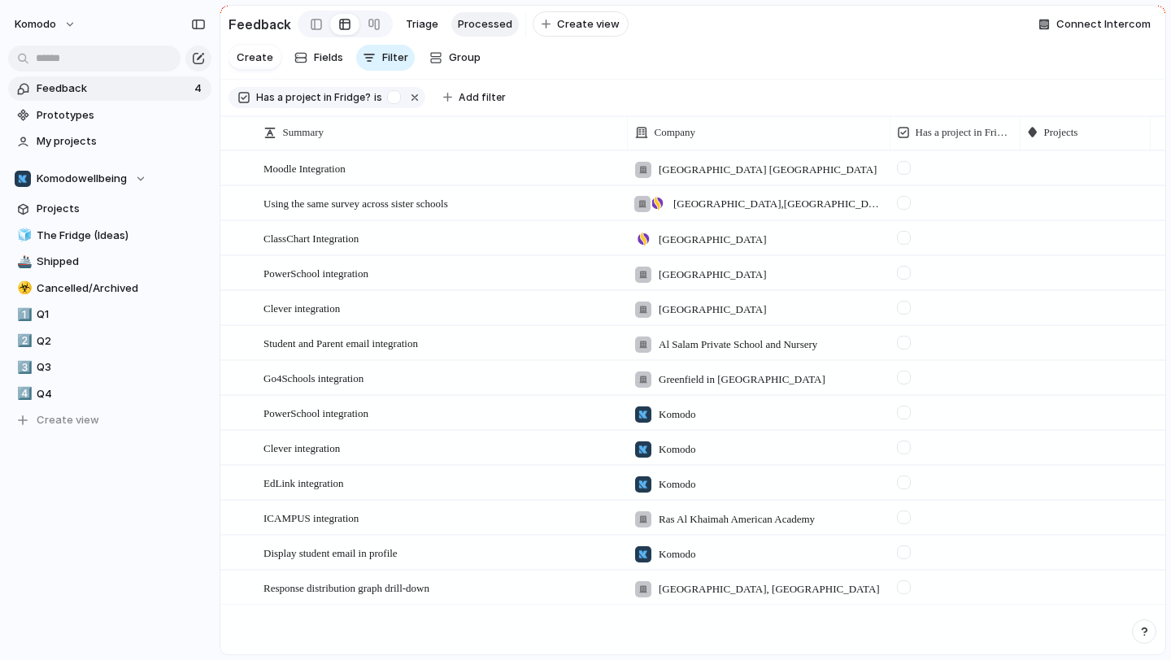
click at [1072, 577] on div at bounding box center [1084, 585] width 128 height 28
type input "****"
click at [1073, 610] on span "Student Breakdowns within Response Distribution Graphs" at bounding box center [1027, 612] width 251 height 16
click at [903, 591] on div at bounding box center [904, 587] width 14 height 14
click at [179, 96] on span "Feedback" at bounding box center [113, 88] width 153 height 16
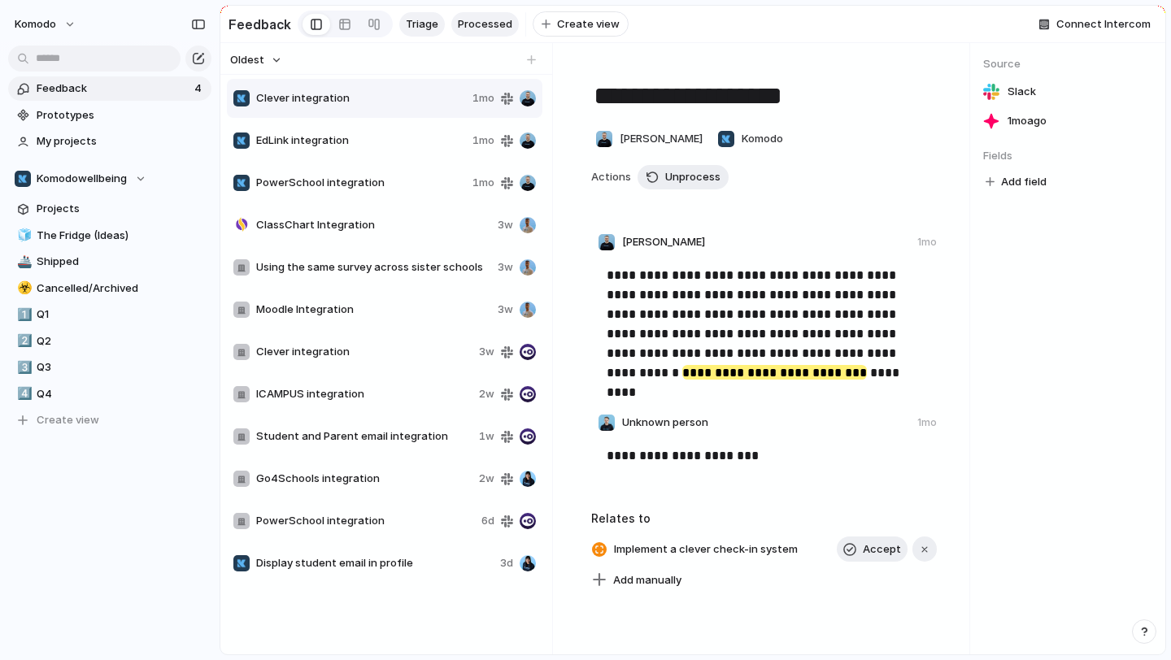
click at [408, 28] on span "Triage" at bounding box center [422, 24] width 33 height 16
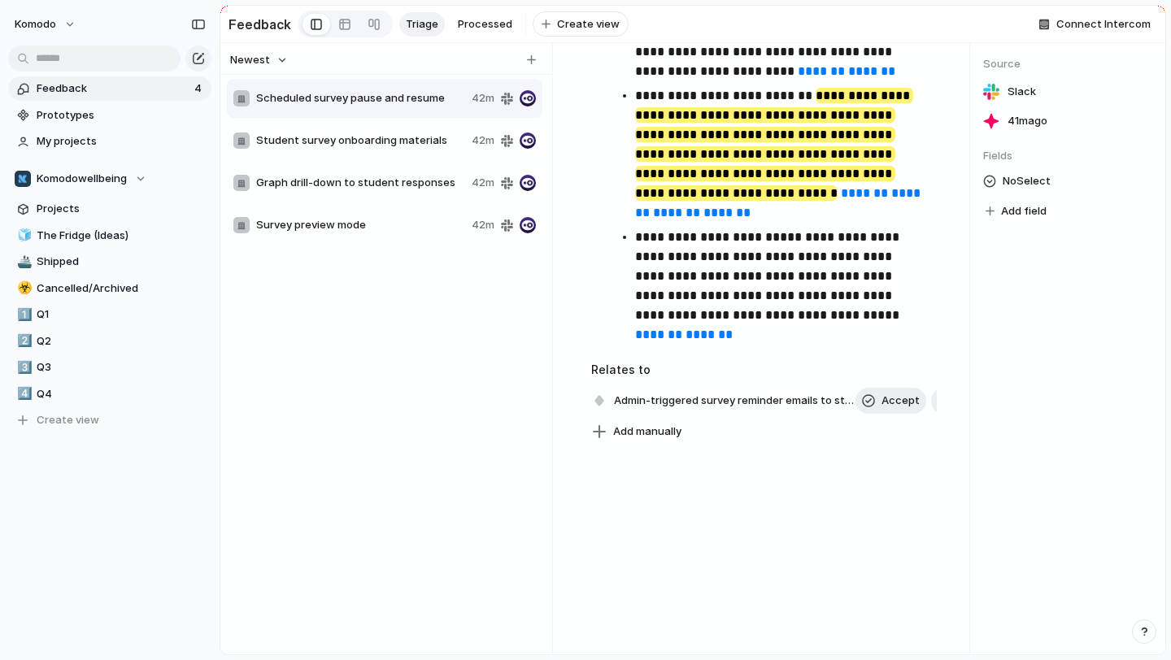
scroll to position [698, 0]
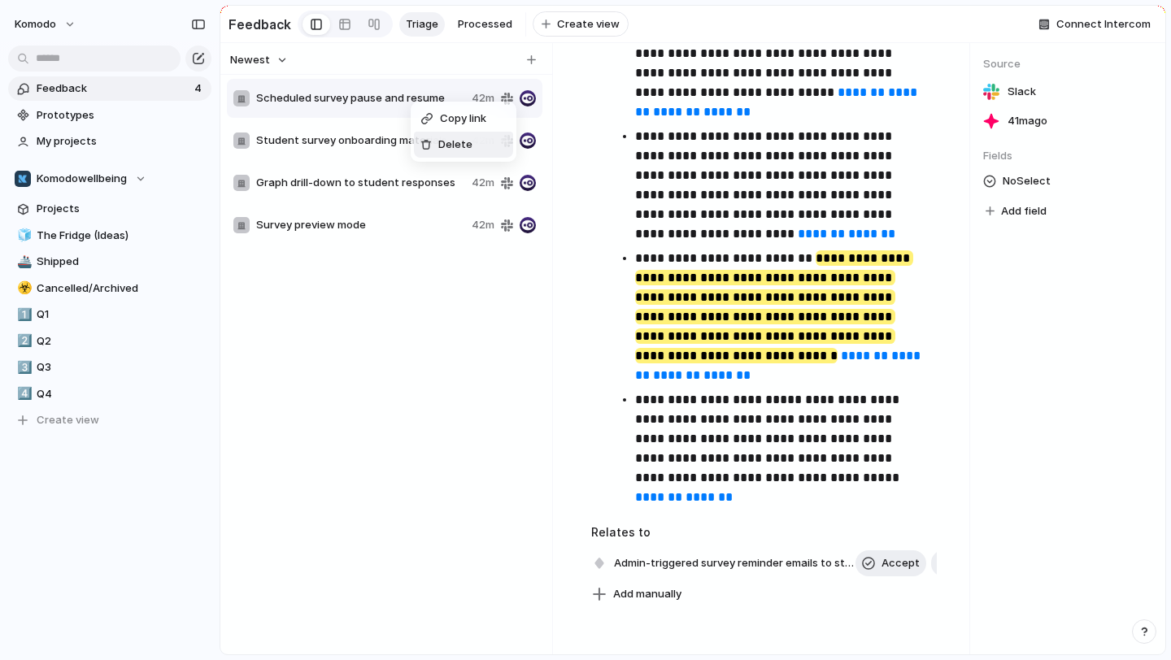
click at [442, 136] on li "Delete" at bounding box center [463, 145] width 99 height 26
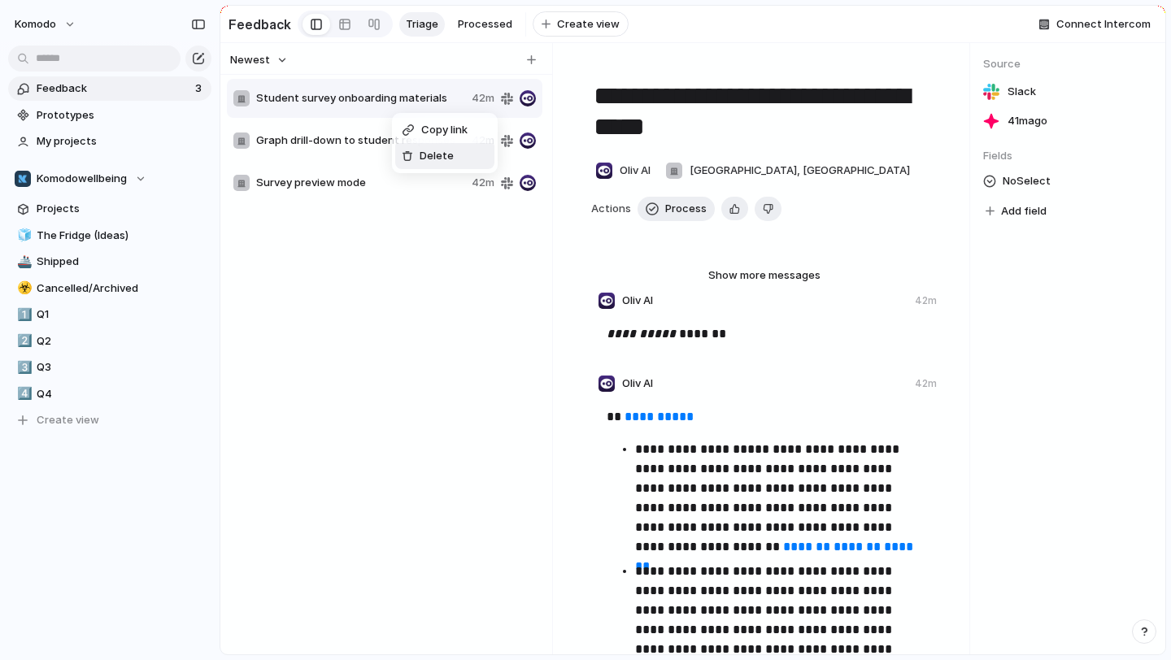
click at [423, 143] on li "Delete" at bounding box center [444, 156] width 99 height 26
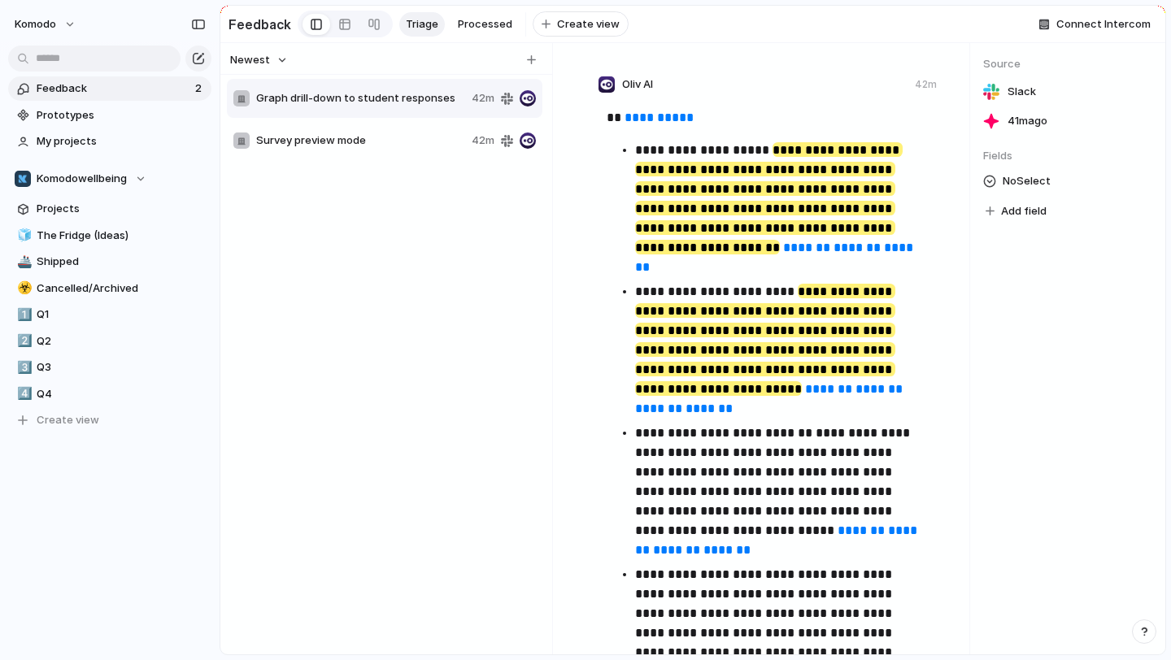
scroll to position [830, 0]
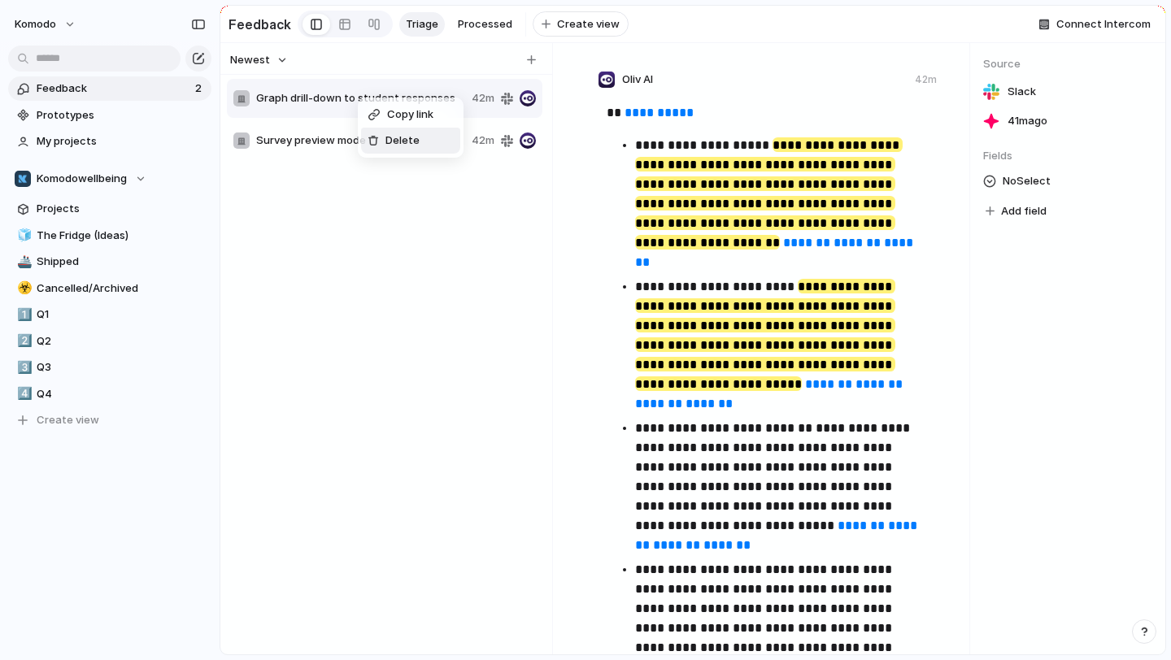
click at [393, 135] on span "Delete" at bounding box center [402, 141] width 34 height 16
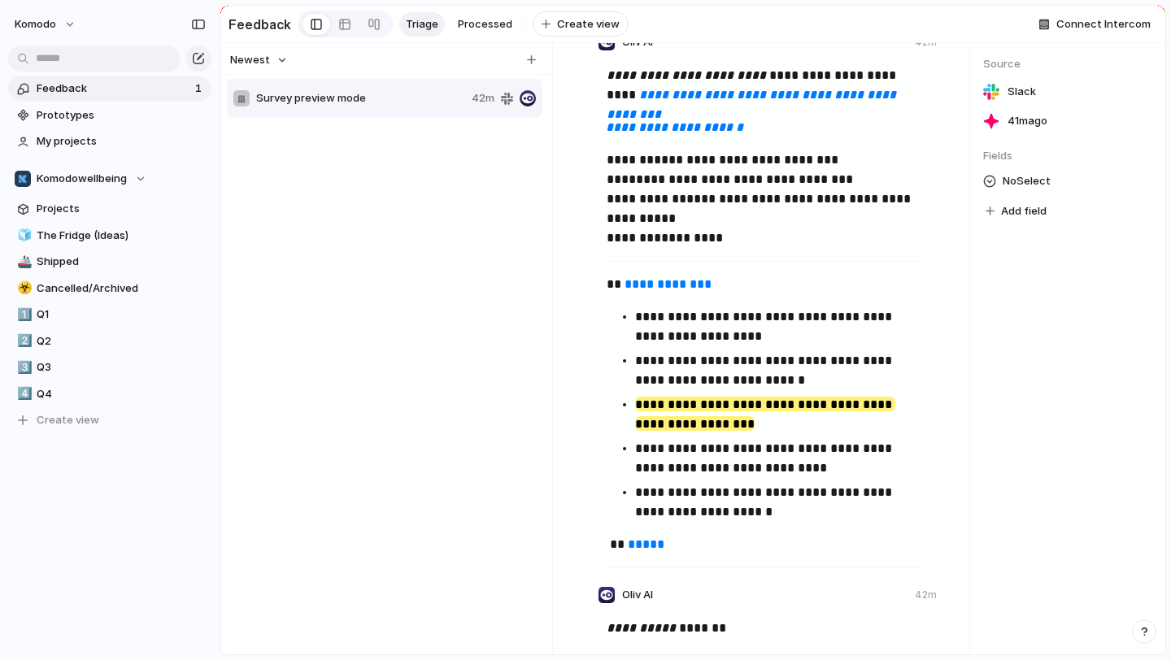
scroll to position [249, 0]
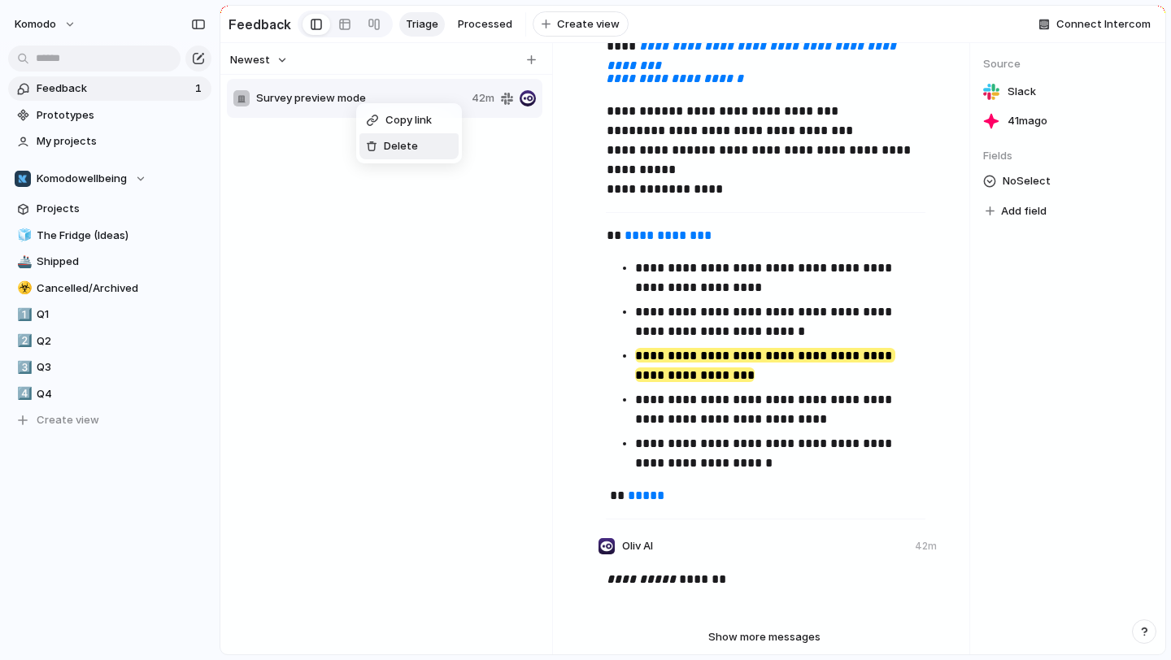
click at [373, 141] on div at bounding box center [371, 146] width 11 height 11
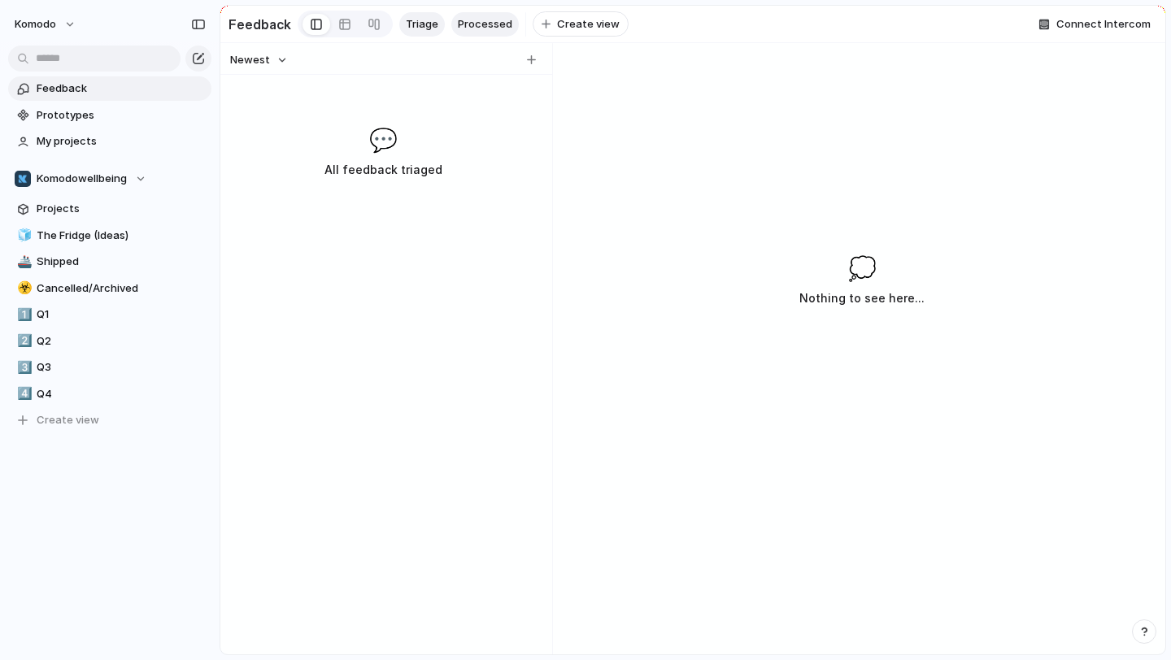
click at [463, 30] on span "Processed" at bounding box center [485, 24] width 54 height 16
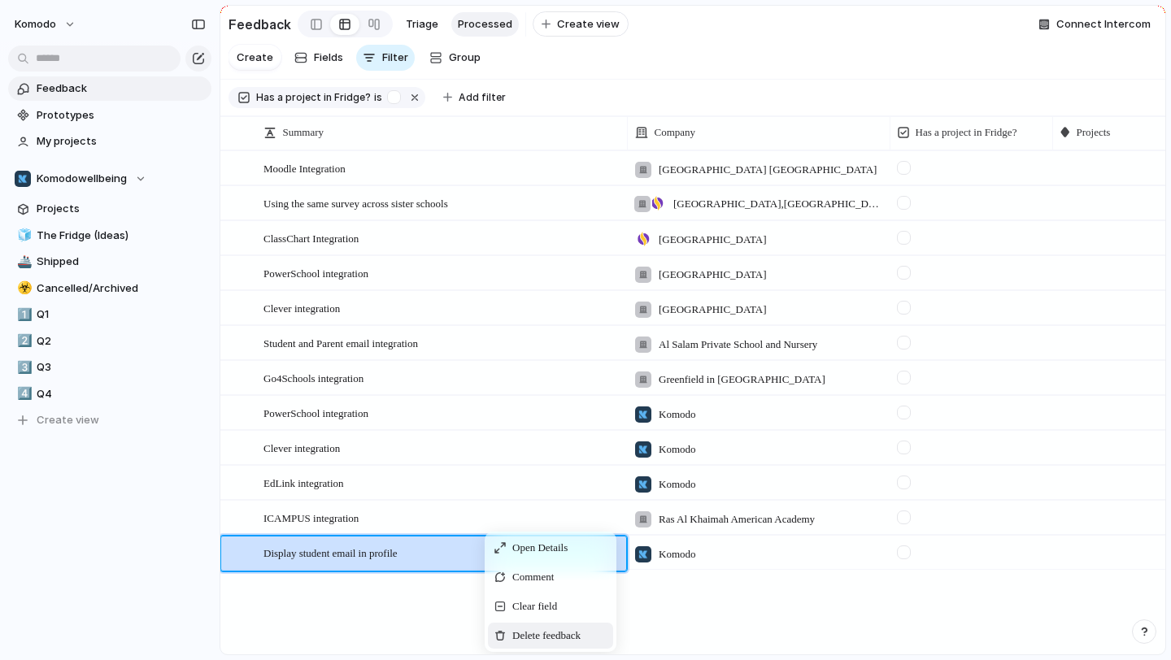
click at [538, 624] on div "Delete feedback" at bounding box center [550, 636] width 125 height 26
